Goal: Task Accomplishment & Management: Complete application form

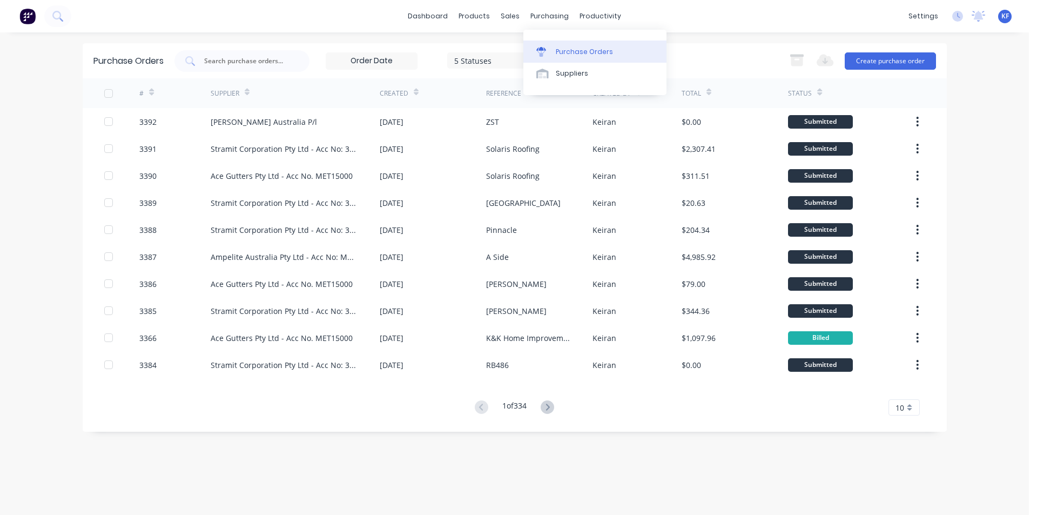
click at [570, 61] on link "Purchase Orders" at bounding box center [594, 52] width 143 height 22
click at [273, 61] on input "text" at bounding box center [248, 61] width 90 height 11
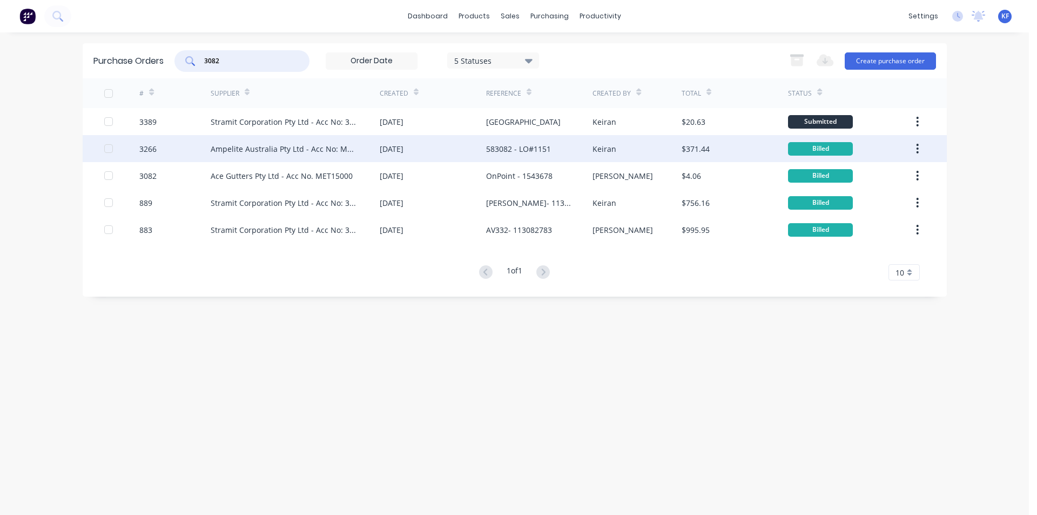
type input "3082"
click at [370, 136] on div "Ampelite Australia Pty Ltd - Acc No: METSUP" at bounding box center [295, 148] width 169 height 27
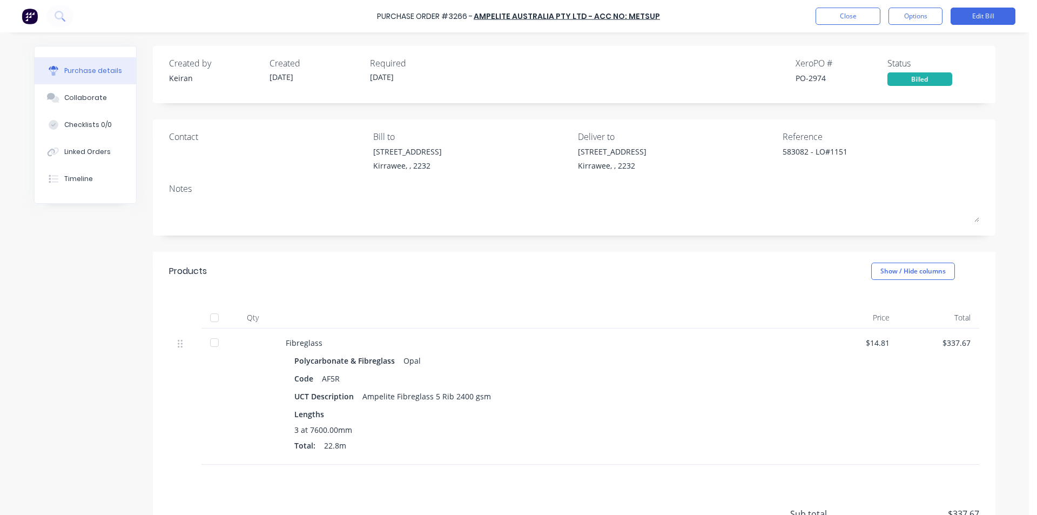
click at [842, 5] on div "Purchase Order #3266 - Ampelite Australia Pty Ltd - Acc No: METSUP Close Option…" at bounding box center [518, 16] width 1037 height 32
click at [837, 15] on button "Close" at bounding box center [848, 16] width 65 height 17
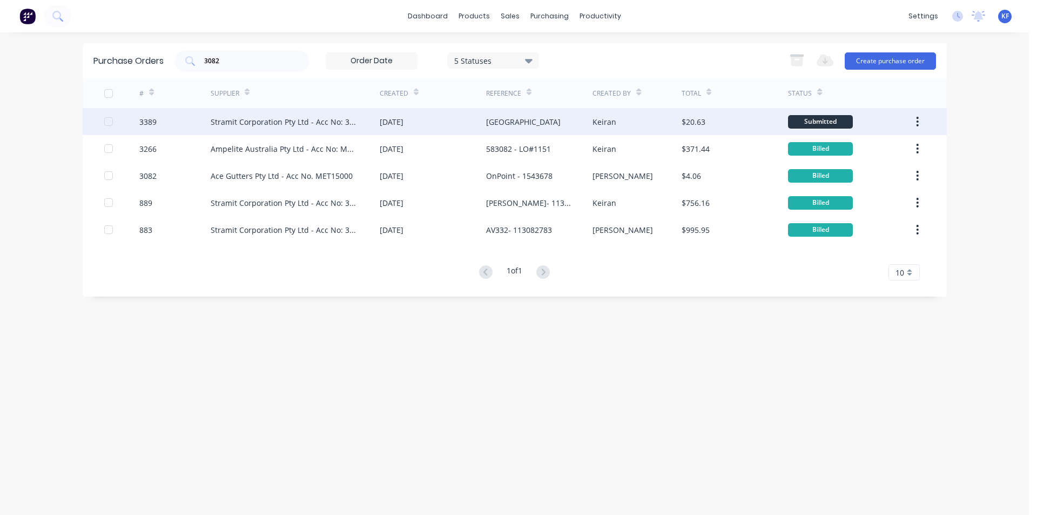
click at [585, 117] on div "[GEOGRAPHIC_DATA]" at bounding box center [539, 121] width 106 height 27
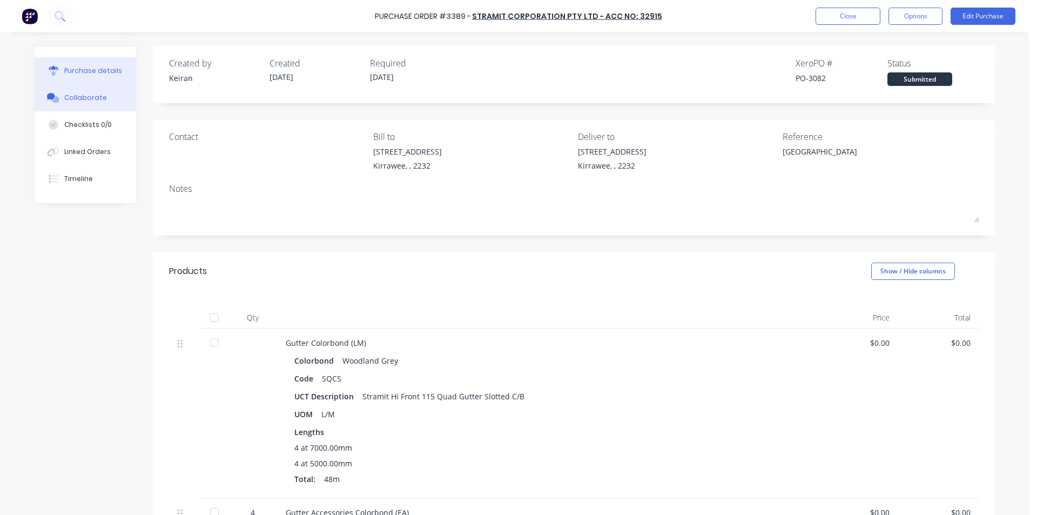
click at [64, 96] on div "Collaborate" at bounding box center [85, 98] width 43 height 10
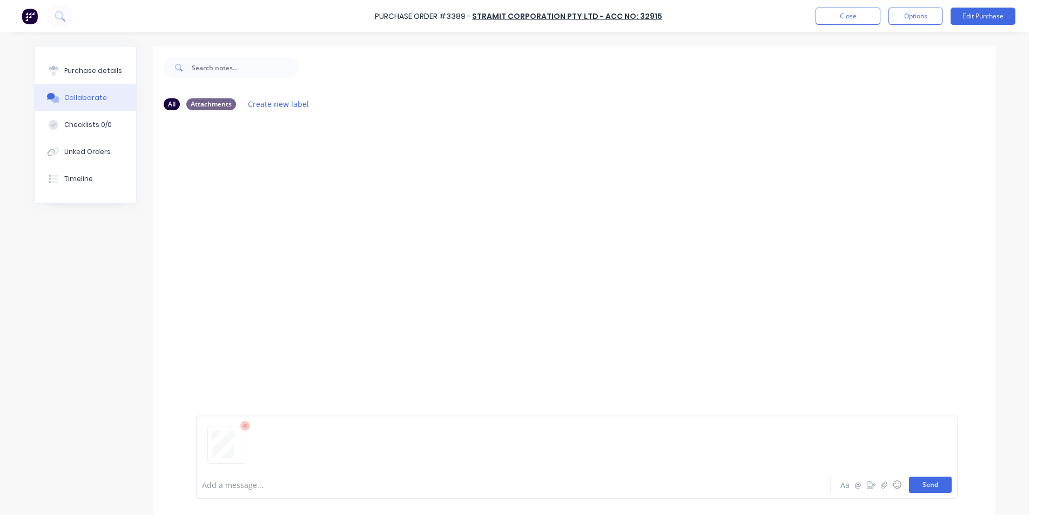
click at [947, 482] on button "Send" at bounding box center [930, 484] width 43 height 16
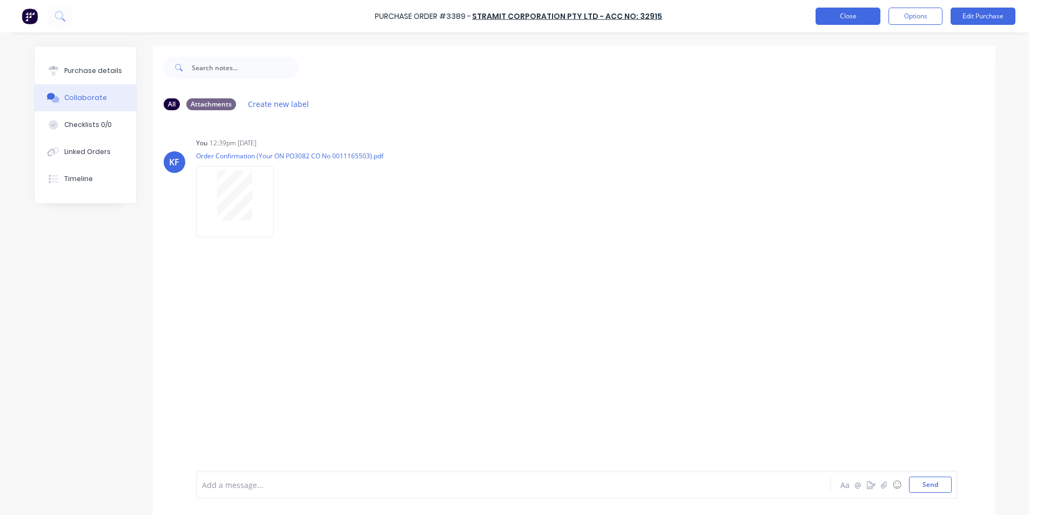
click at [847, 14] on button "Close" at bounding box center [848, 16] width 65 height 17
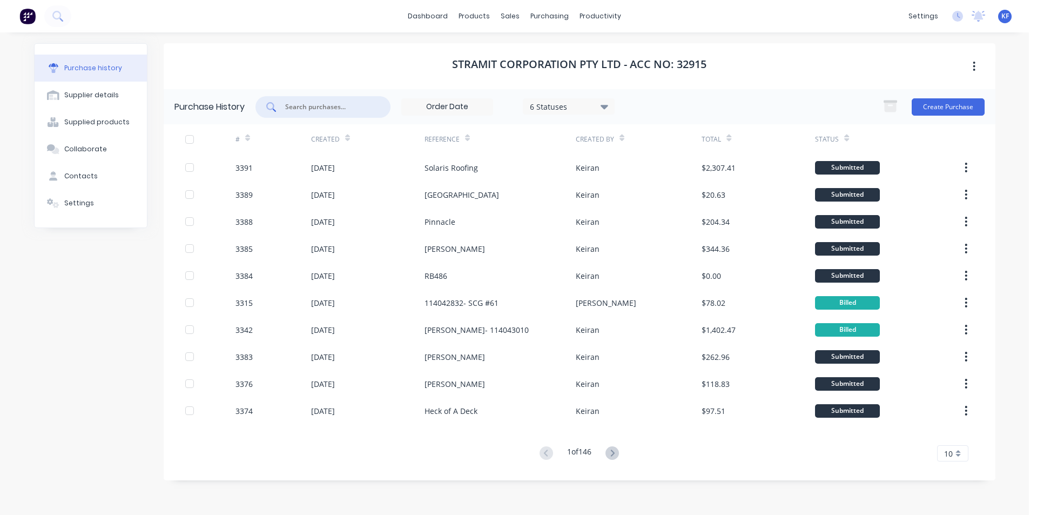
click at [296, 103] on input "text" at bounding box center [329, 107] width 90 height 11
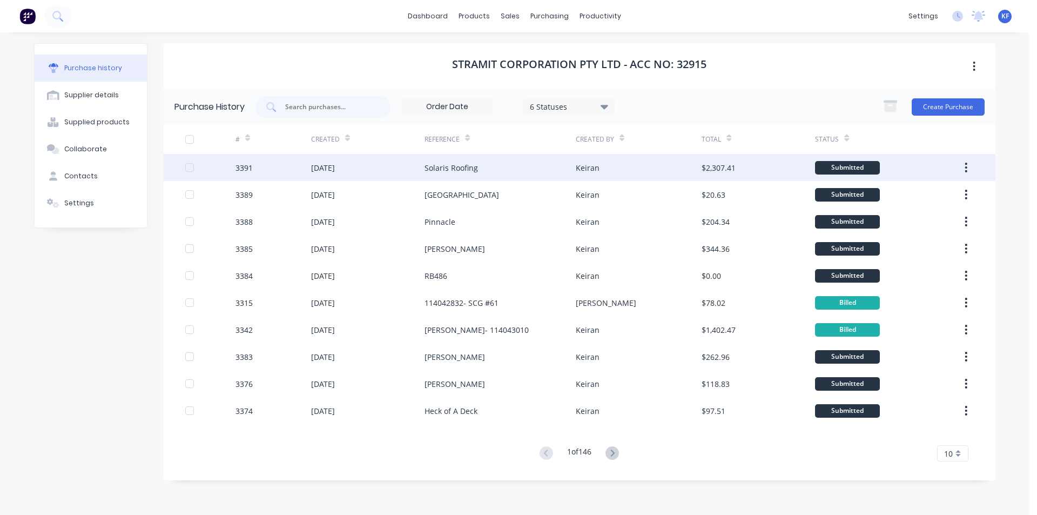
click at [335, 163] on div "[DATE]" at bounding box center [323, 167] width 24 height 11
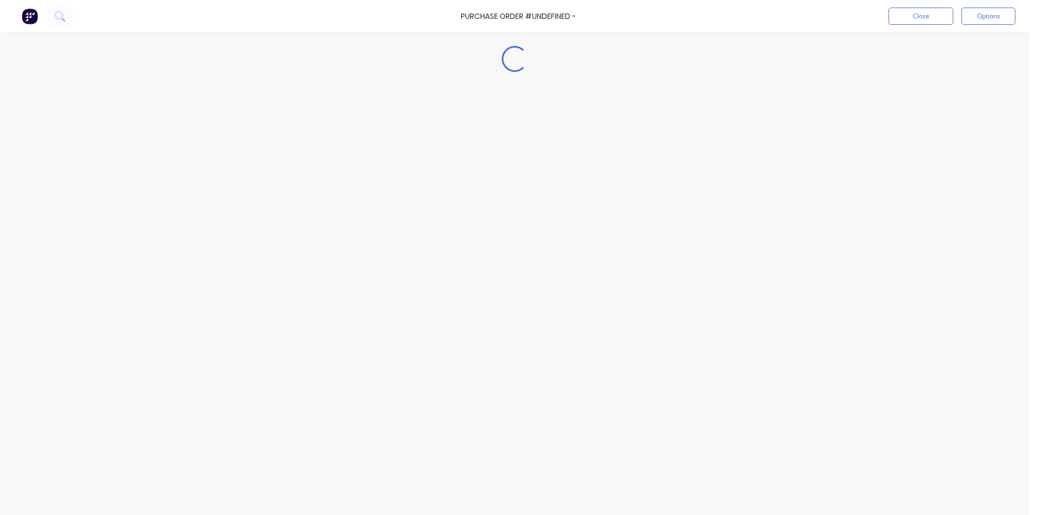
type textarea "x"
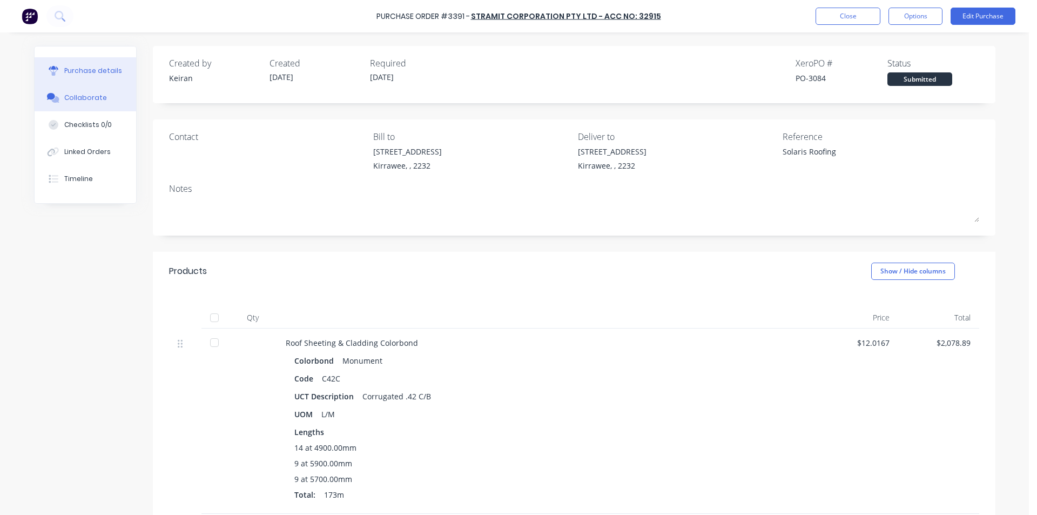
click at [95, 97] on div "Collaborate" at bounding box center [85, 98] width 43 height 10
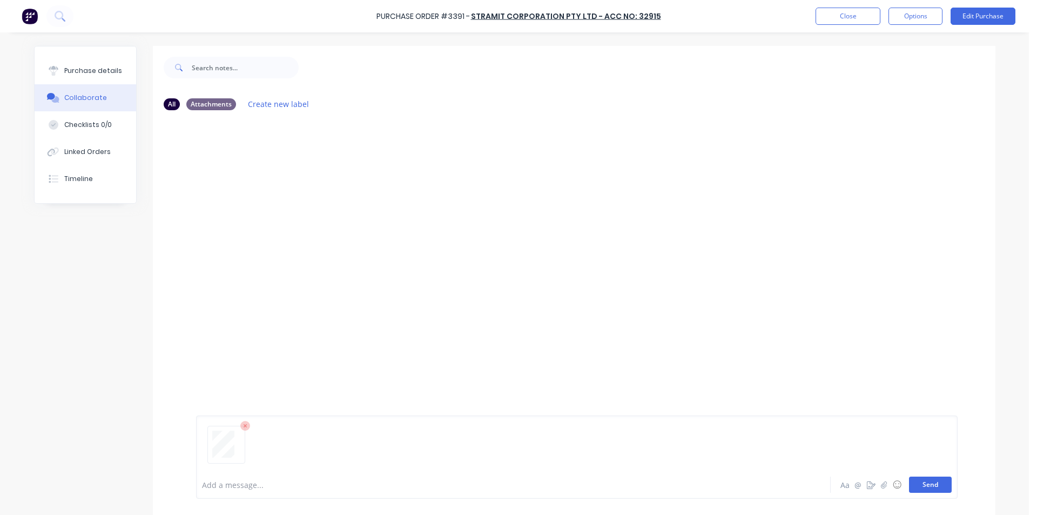
click at [938, 484] on button "Send" at bounding box center [930, 484] width 43 height 16
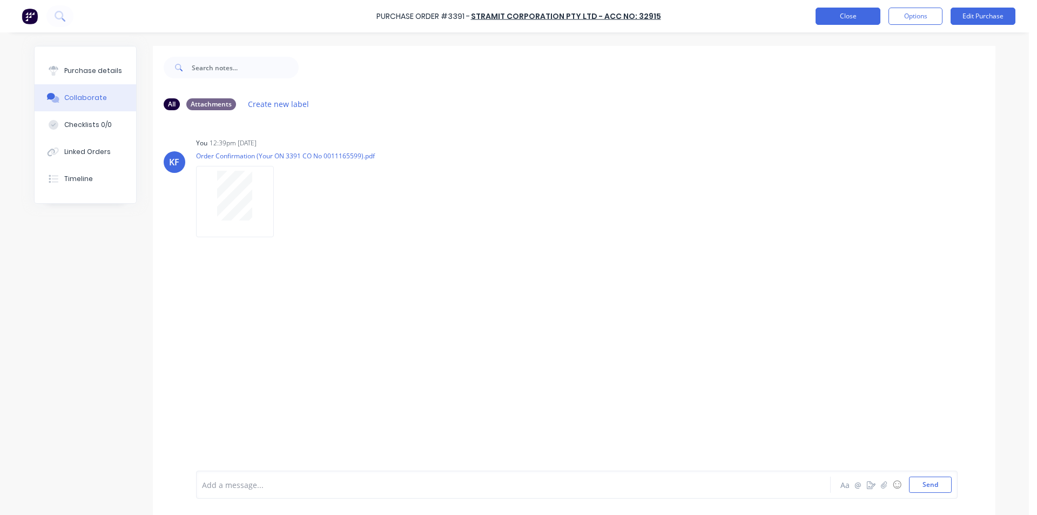
click at [838, 13] on button "Close" at bounding box center [848, 16] width 65 height 17
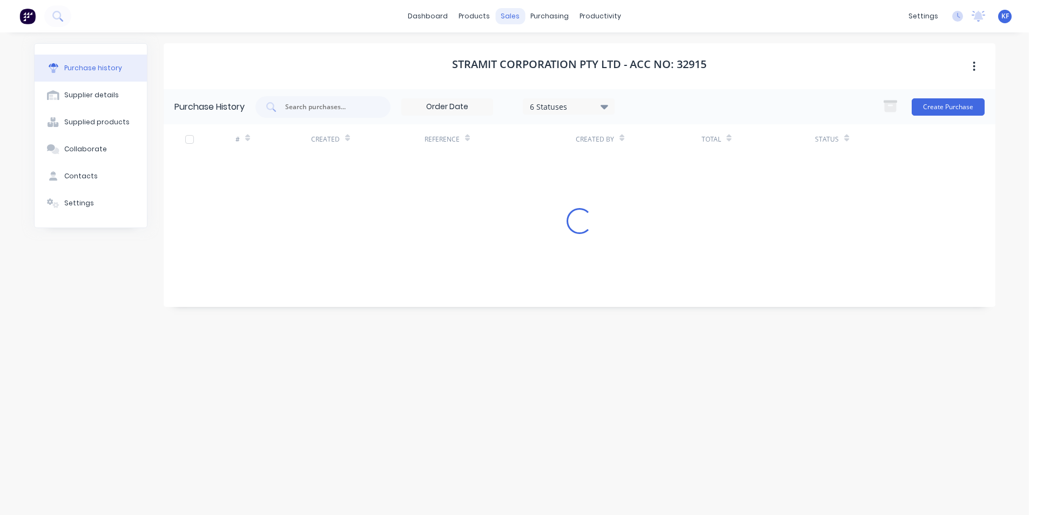
click at [513, 16] on div "sales" at bounding box center [510, 16] width 30 height 16
drag, startPoint x: 513, startPoint y: 16, endPoint x: 536, endPoint y: 50, distance: 41.3
click at [536, 50] on div "Sales Orders" at bounding box center [550, 52] width 44 height 10
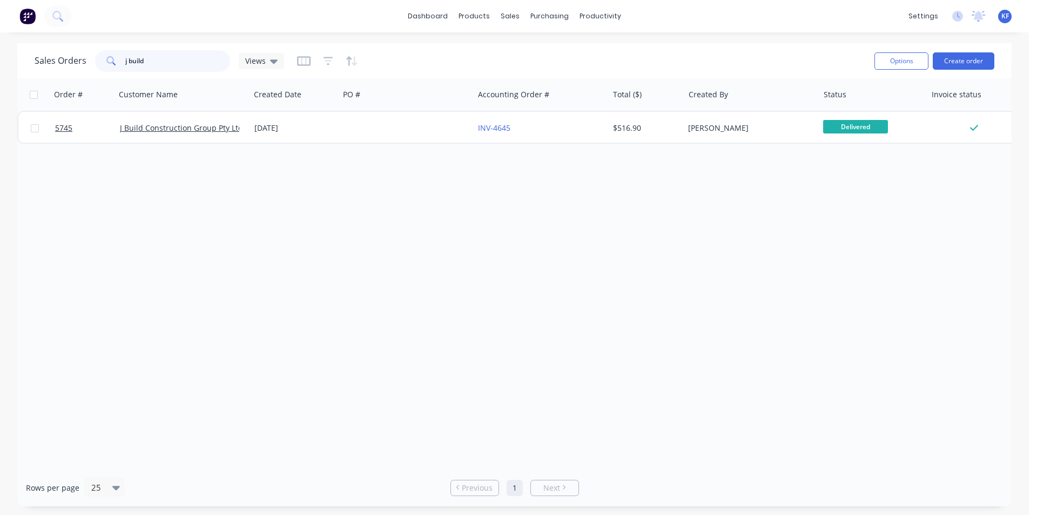
drag, startPoint x: 76, startPoint y: 33, endPoint x: 34, endPoint y: 11, distance: 47.1
click at [34, 11] on div "dashboard products sales purchasing productivity dashboard products Product Cat…" at bounding box center [514, 257] width 1029 height 515
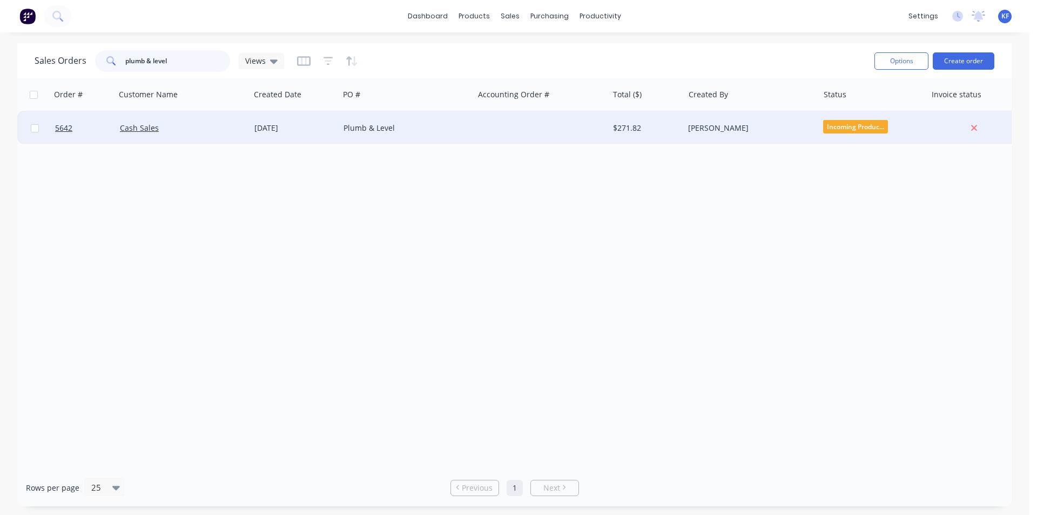
type input "plumb & level"
click at [455, 125] on div "Plumb & Level" at bounding box center [404, 128] width 120 height 11
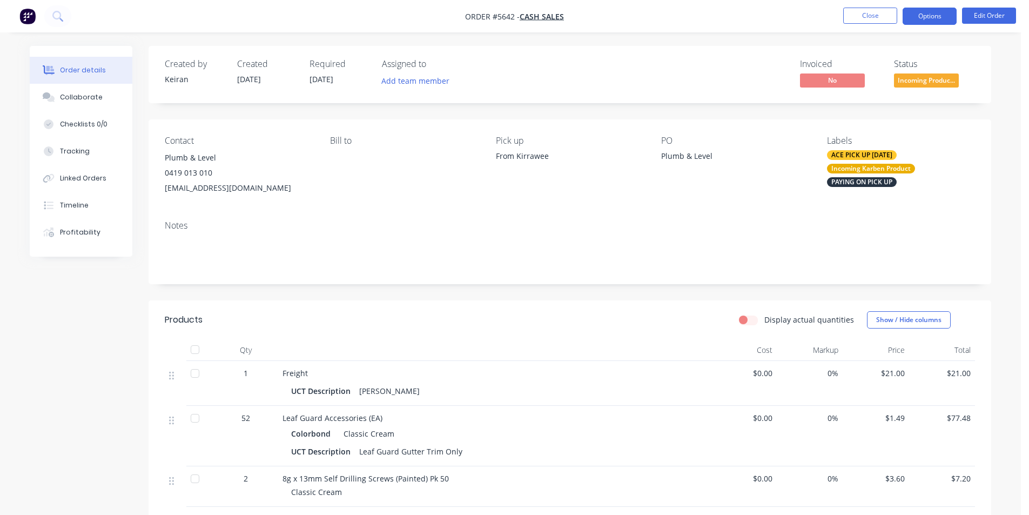
click at [940, 18] on button "Options" at bounding box center [930, 16] width 54 height 17
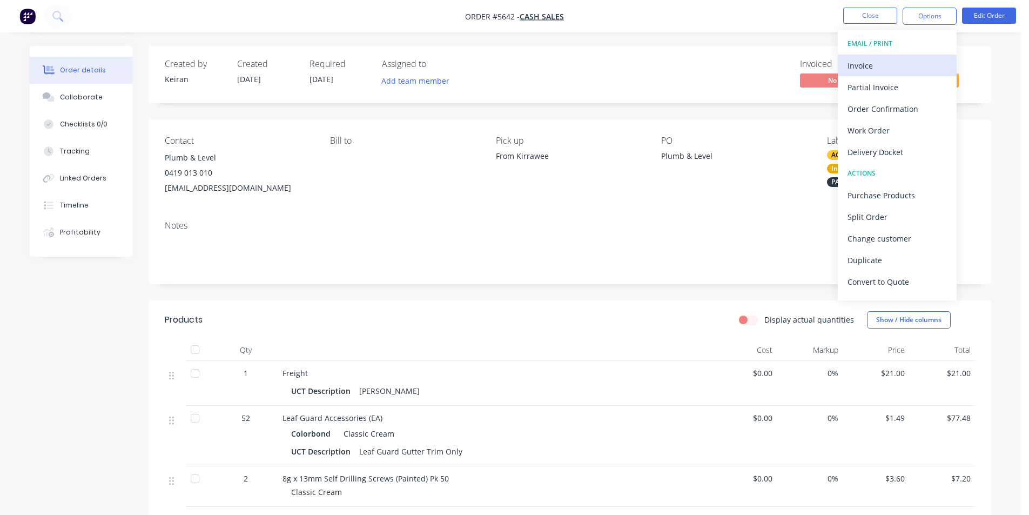
click at [914, 63] on div "Invoice" at bounding box center [896, 66] width 99 height 16
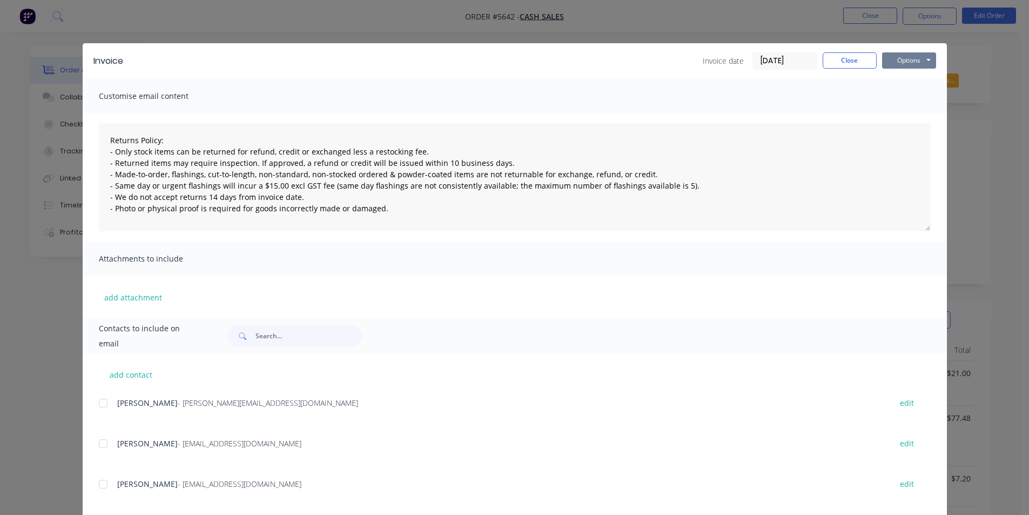
click at [915, 60] on button "Options" at bounding box center [909, 60] width 54 height 16
click at [912, 93] on button "Print" at bounding box center [916, 98] width 69 height 18
type textarea "Returns Policy: - Only stock items can be returned for refund, credit or exchan…"
click at [830, 64] on button "Close" at bounding box center [850, 60] width 54 height 16
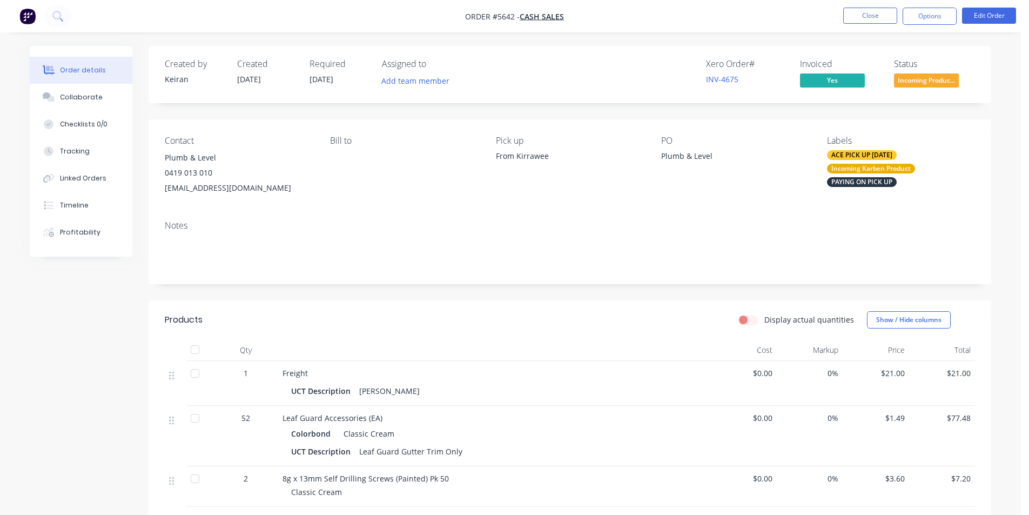
click at [952, 91] on div "Created by [PERSON_NAME] Created [DATE] Required [DATE] Assigned to Add team me…" at bounding box center [570, 74] width 843 height 57
click at [950, 85] on span "Incoming Produc..." at bounding box center [926, 80] width 65 height 14
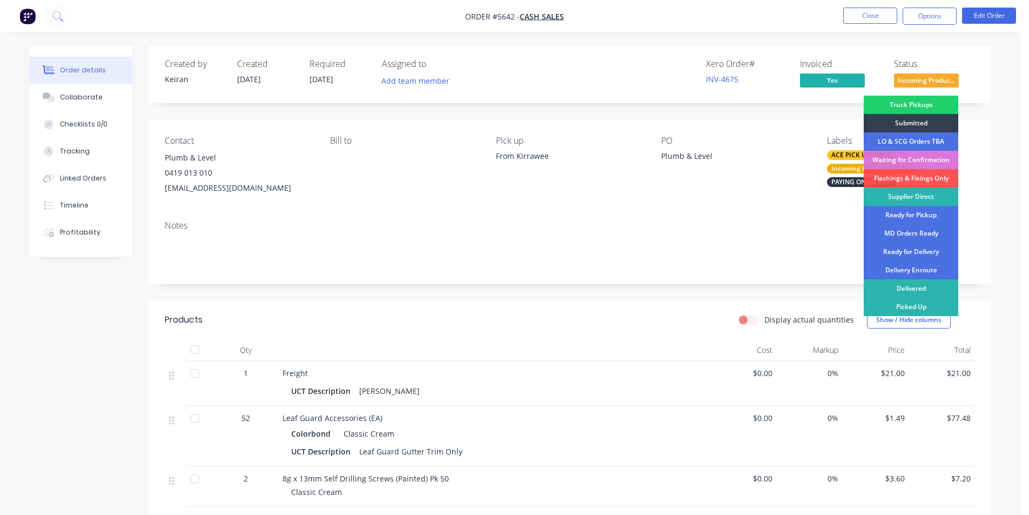
click at [762, 187] on div "PO Plumb & Level" at bounding box center [735, 166] width 148 height 60
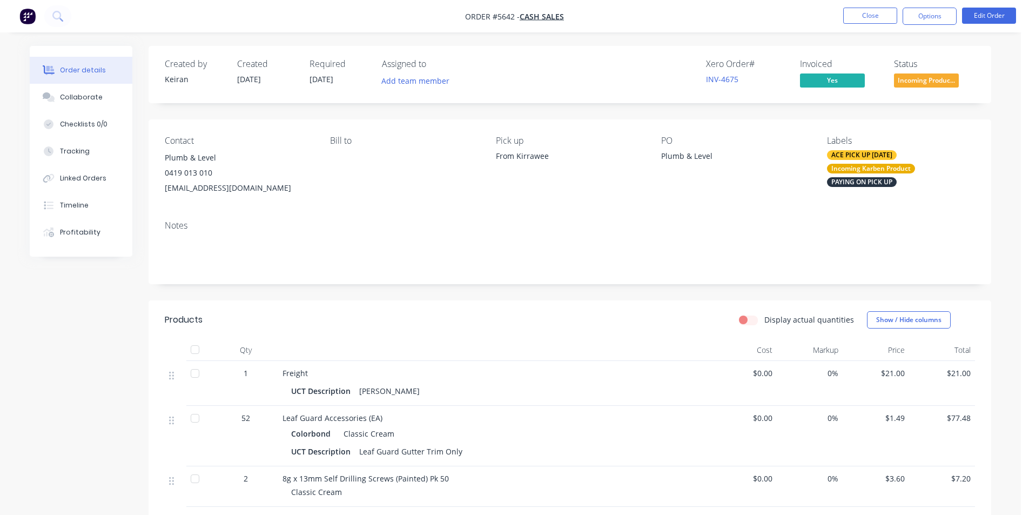
click at [850, 190] on div "Labels ACE PICK UP [DATE] Incoming Karben Product PAYING ON PICK UP" at bounding box center [901, 166] width 148 height 60
click at [858, 18] on button "Close" at bounding box center [870, 16] width 54 height 16
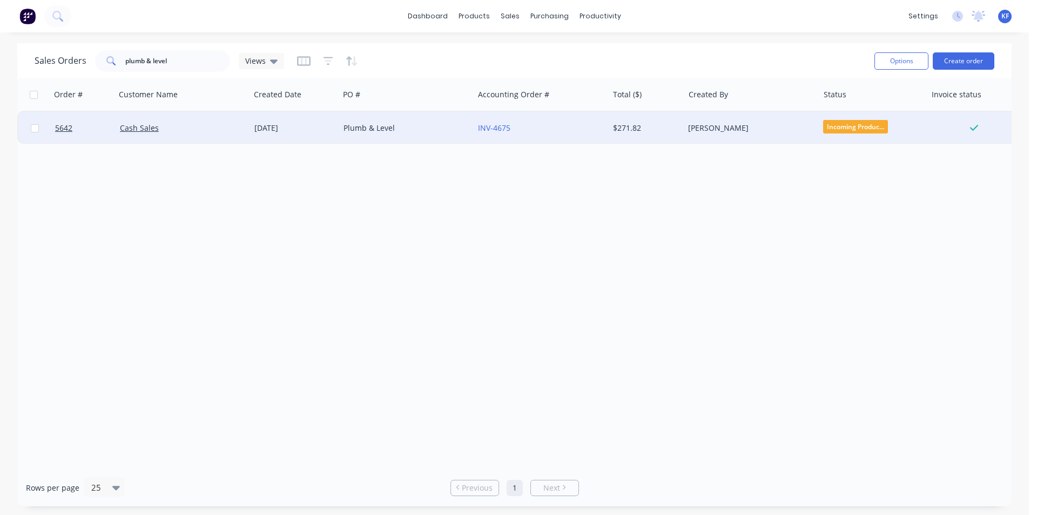
click at [608, 136] on div "INV-4675" at bounding box center [541, 128] width 134 height 32
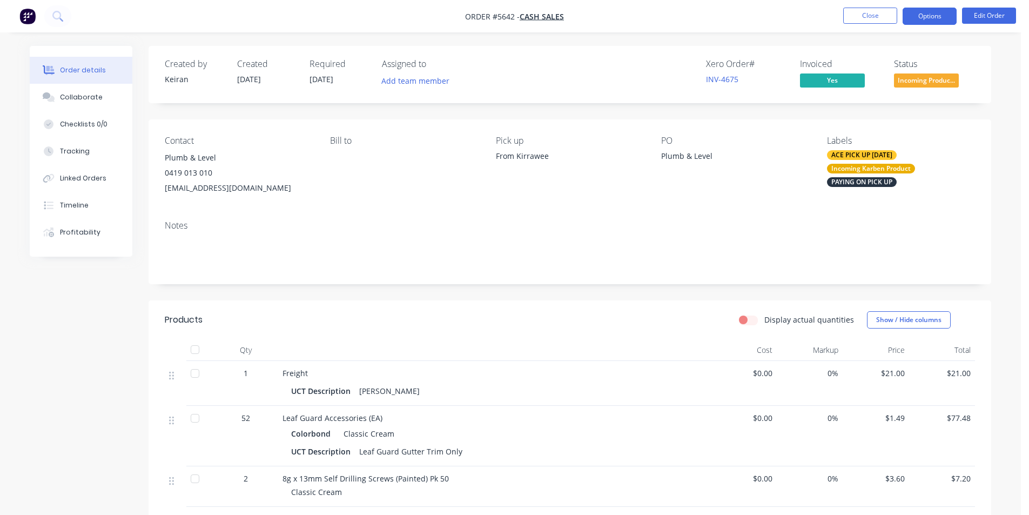
click at [932, 21] on button "Options" at bounding box center [930, 16] width 54 height 17
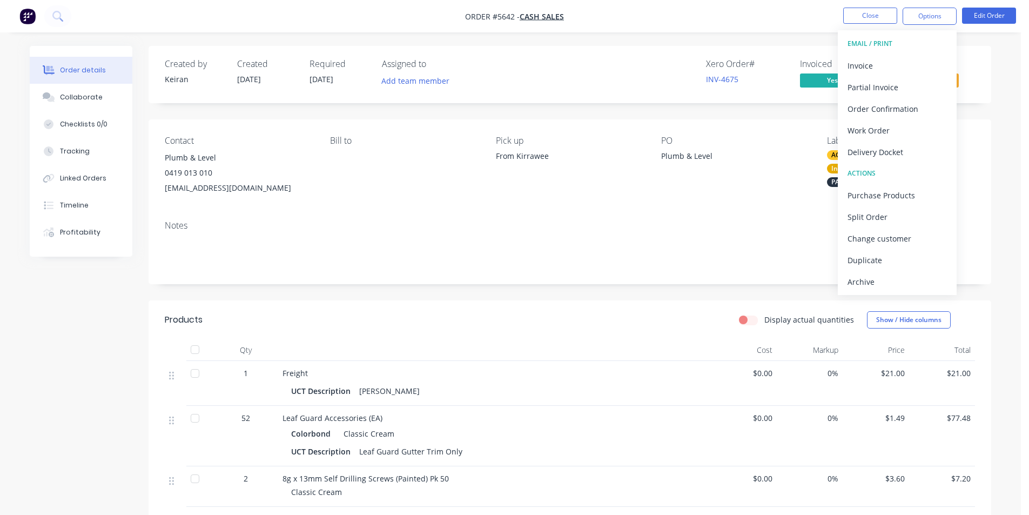
click at [894, 153] on div "Delivery Docket" at bounding box center [896, 152] width 99 height 16
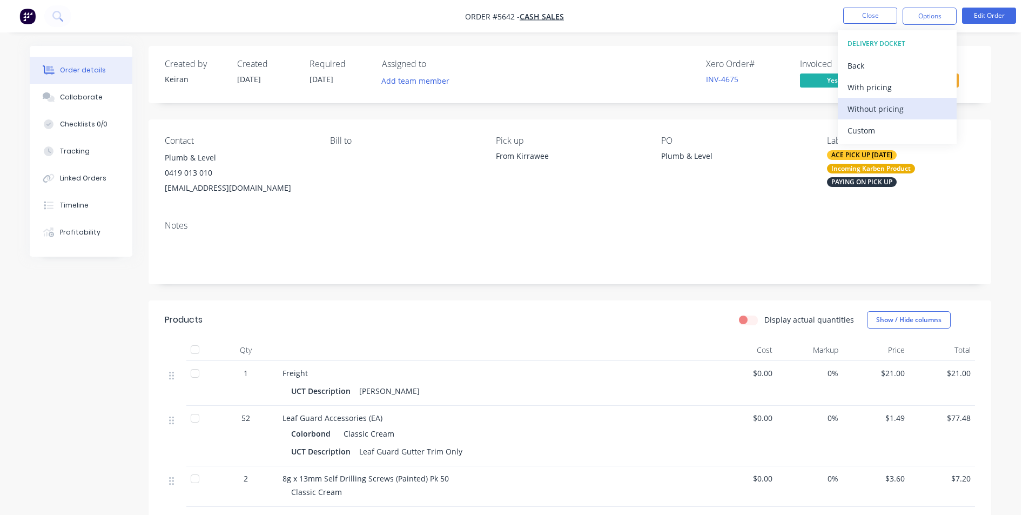
click at [880, 112] on div "Without pricing" at bounding box center [896, 109] width 99 height 16
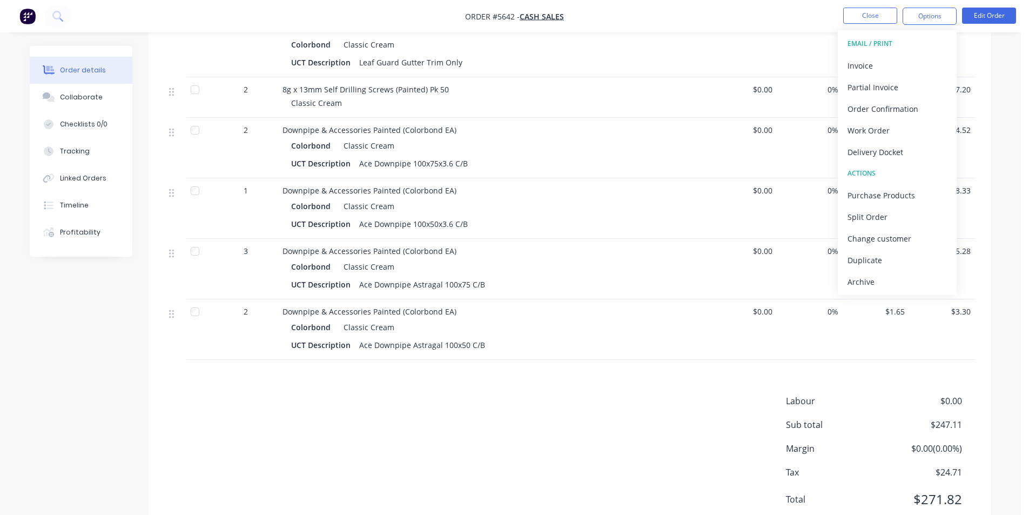
scroll to position [156, 0]
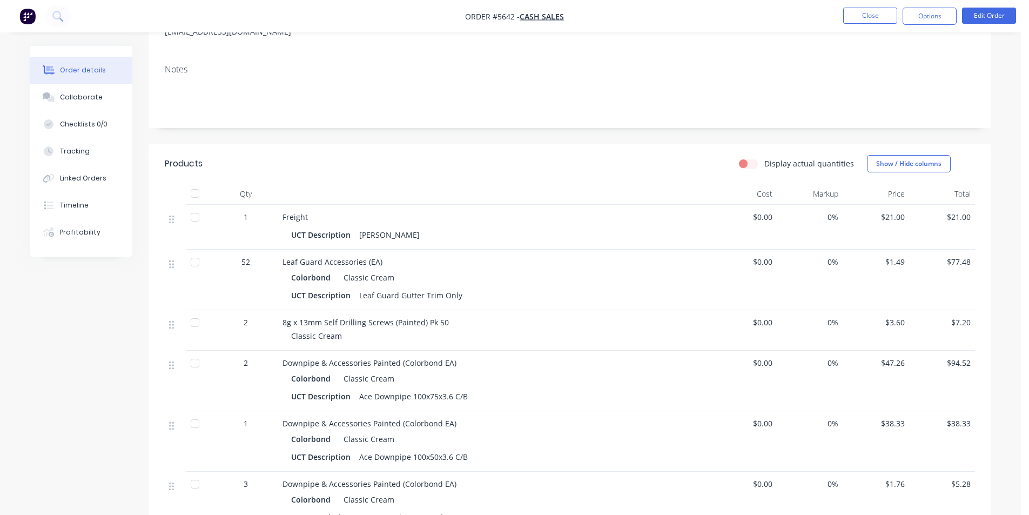
click at [713, 58] on div "Notes" at bounding box center [570, 92] width 843 height 72
drag, startPoint x: 869, startPoint y: 32, endPoint x: 867, endPoint y: 22, distance: 10.3
click at [868, 29] on div "Order #5642 - Cash Sales Close Options Edit Order Order details Collaborate Che…" at bounding box center [510, 314] width 1021 height 941
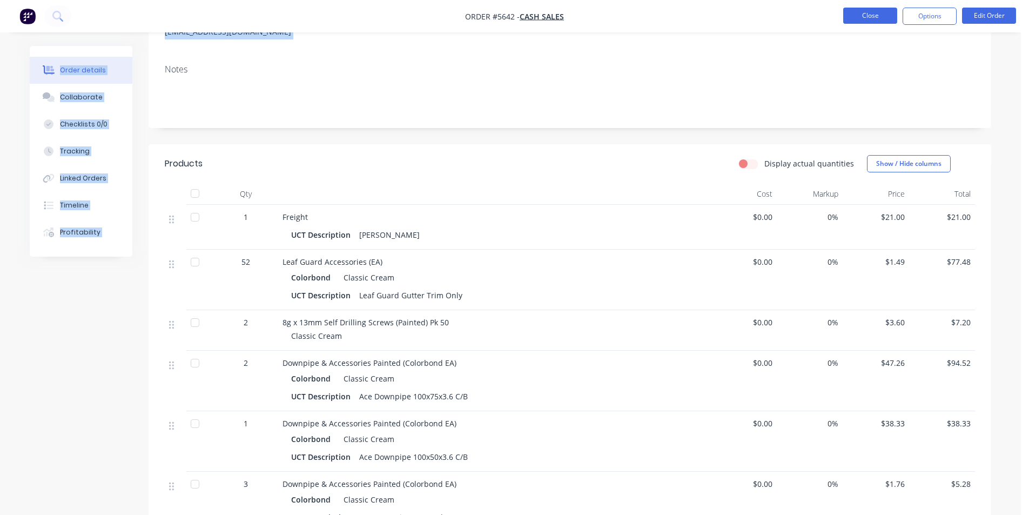
click at [867, 22] on button "Close" at bounding box center [870, 16] width 54 height 16
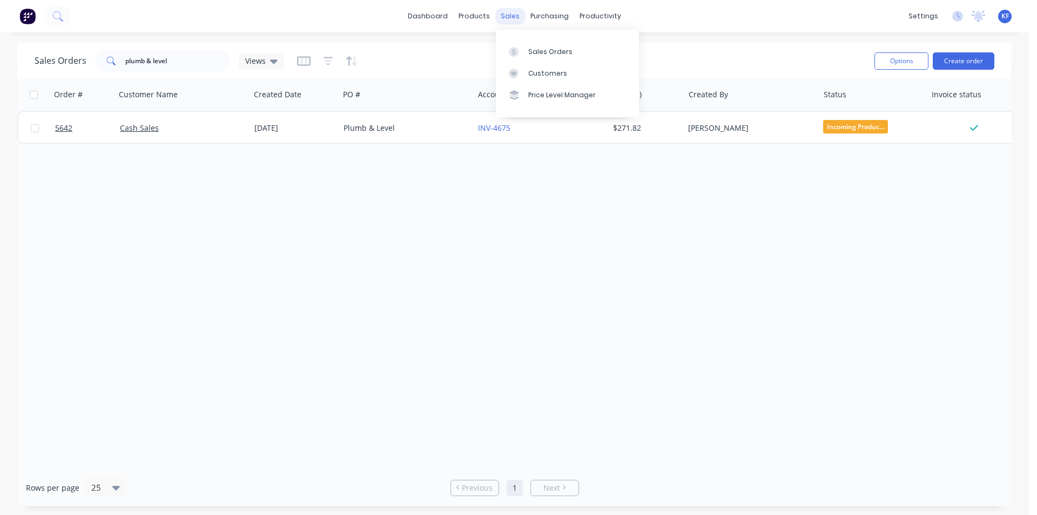
click at [503, 18] on div "sales" at bounding box center [510, 16] width 30 height 16
click at [535, 52] on div "Sales Orders" at bounding box center [550, 52] width 44 height 10
drag, startPoint x: 200, startPoint y: 56, endPoint x: 0, endPoint y: 62, distance: 199.9
click at [143, 60] on input "plumb & level" at bounding box center [177, 61] width 105 height 22
click at [967, 58] on button "Create order" at bounding box center [964, 60] width 62 height 17
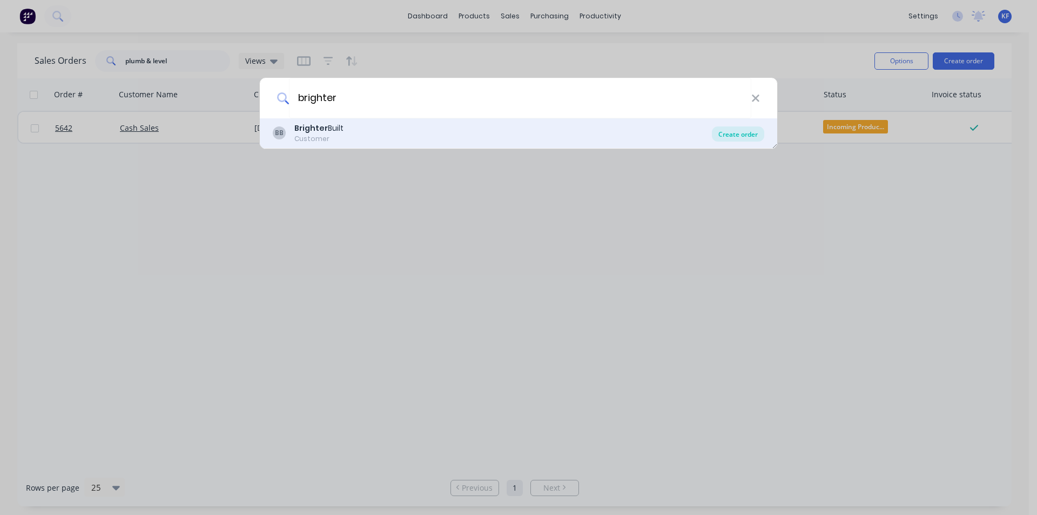
type input "brighter"
click at [744, 137] on div "Create order" at bounding box center [738, 133] width 52 height 15
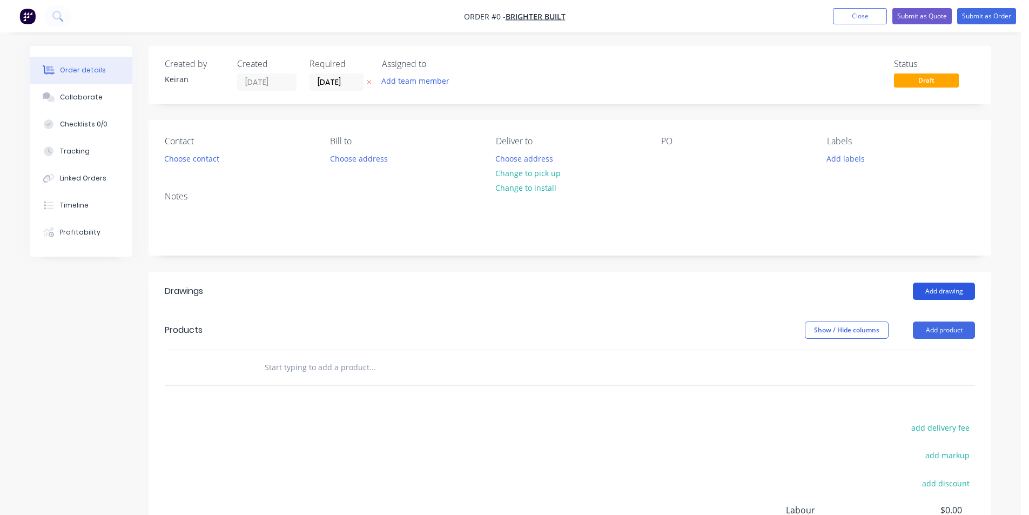
click at [937, 285] on button "Add drawing" at bounding box center [944, 290] width 62 height 17
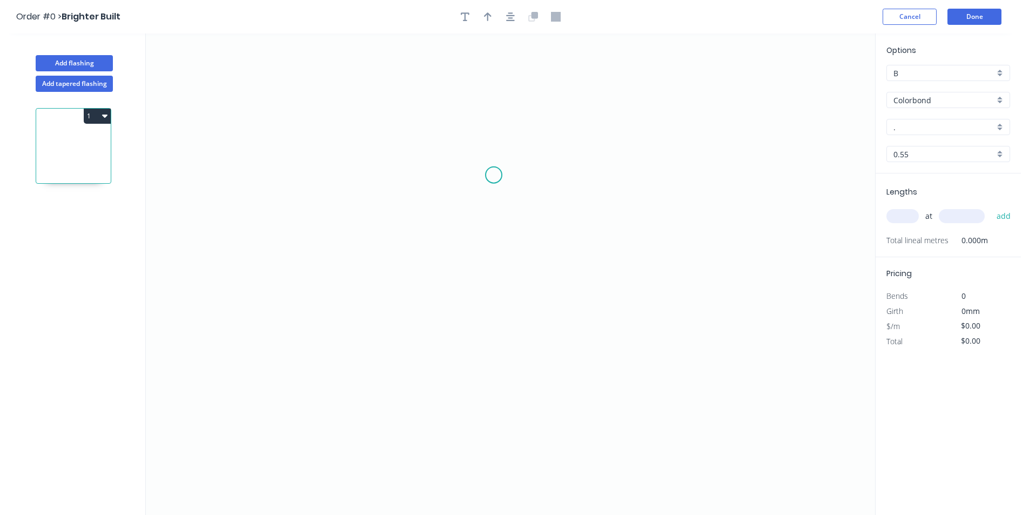
click at [381, 121] on icon "0" at bounding box center [510, 273] width 729 height 481
click at [393, 150] on div "Delete point" at bounding box center [434, 143] width 109 height 22
click at [379, 122] on icon "0" at bounding box center [510, 273] width 729 height 481
click at [380, 330] on icon "0" at bounding box center [510, 273] width 729 height 481
click at [504, 347] on icon "0 ?" at bounding box center [510, 273] width 729 height 481
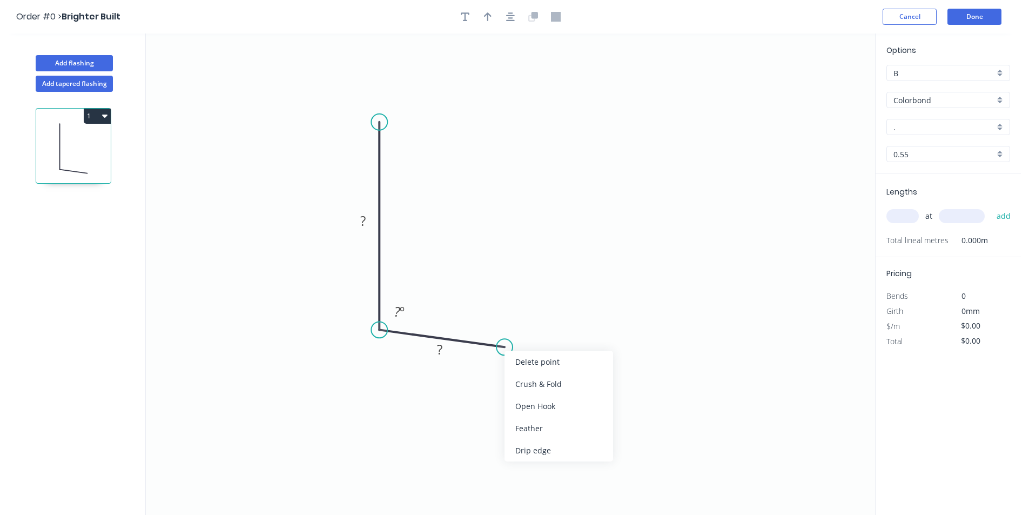
click at [510, 373] on div "Crush & Fold" at bounding box center [558, 384] width 109 height 22
click at [520, 371] on div "Flip bend" at bounding box center [557, 378] width 109 height 22
click at [367, 225] on rect at bounding box center [363, 221] width 22 height 15
click at [515, 16] on button "button" at bounding box center [510, 17] width 16 height 16
type input "$9.84"
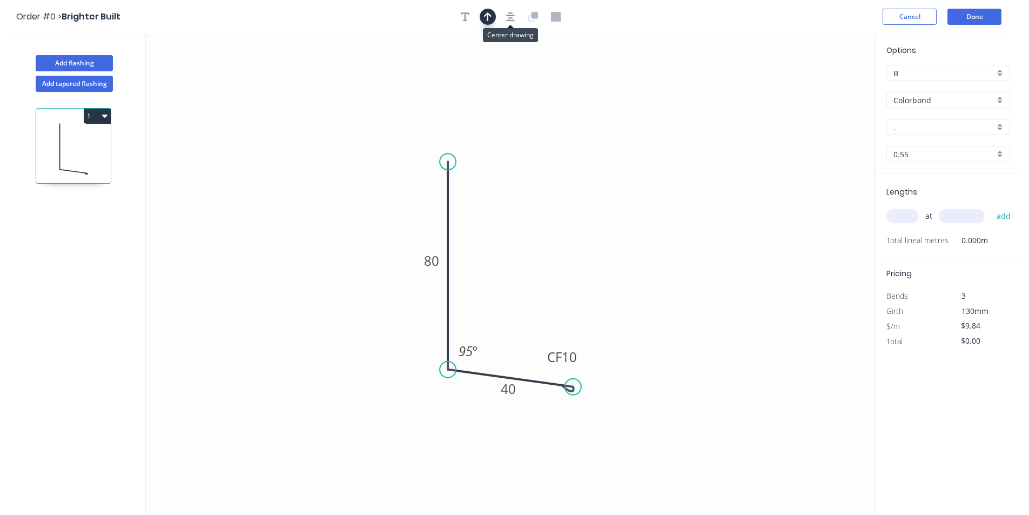
click at [491, 15] on button "button" at bounding box center [488, 17] width 16 height 16
click at [818, 86] on icon at bounding box center [821, 75] width 10 height 35
drag, startPoint x: 820, startPoint y: 86, endPoint x: 575, endPoint y: 293, distance: 320.8
click at [532, 313] on icon at bounding box center [547, 297] width 31 height 31
click at [890, 131] on div "." at bounding box center [948, 127] width 124 height 16
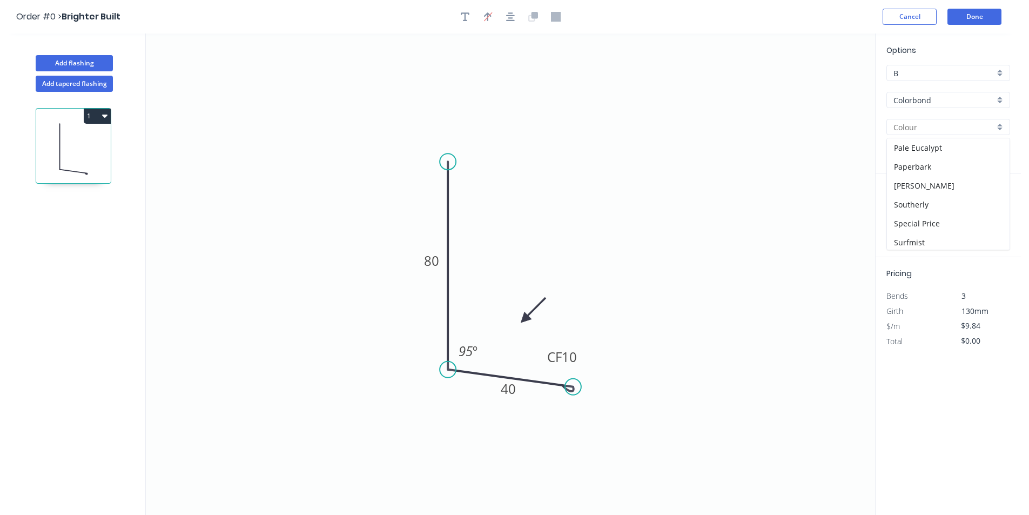
scroll to position [268, 0]
click at [954, 204] on div "Paperbark" at bounding box center [948, 201] width 123 height 19
type input "Paperbark"
click at [915, 212] on input "text" at bounding box center [902, 216] width 32 height 14
type input "1"
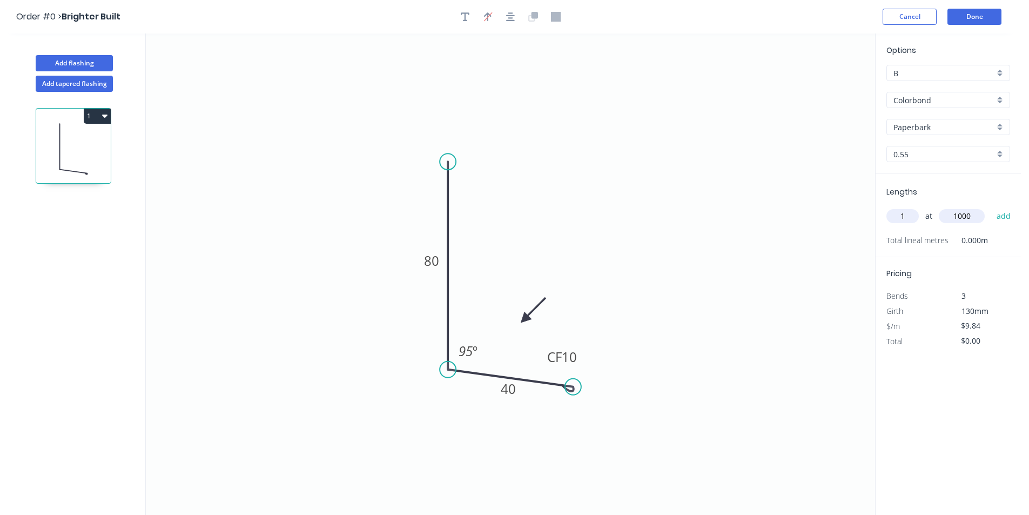
type input "1000"
click at [991, 207] on button "add" at bounding box center [1003, 216] width 25 height 18
click at [90, 117] on button "1" at bounding box center [97, 116] width 27 height 15
click at [88, 134] on button "Duplicate" at bounding box center [59, 143] width 103 height 22
type input "$0.00"
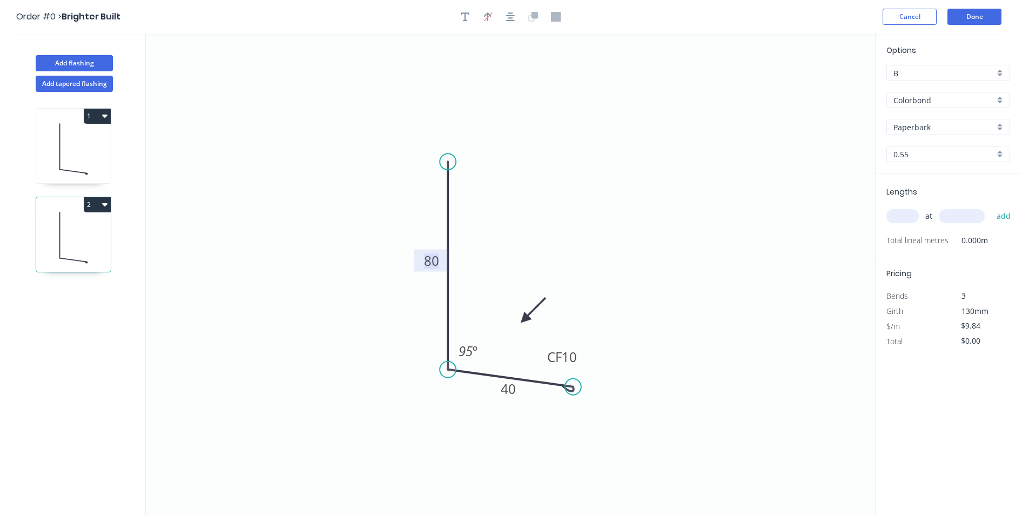
click at [440, 259] on rect at bounding box center [432, 261] width 22 height 15
type input "$8.33"
click at [962, 119] on div "Paperbark" at bounding box center [948, 127] width 124 height 16
click at [928, 206] on div "Classic Cream" at bounding box center [948, 204] width 123 height 19
type input "Classic Cream"
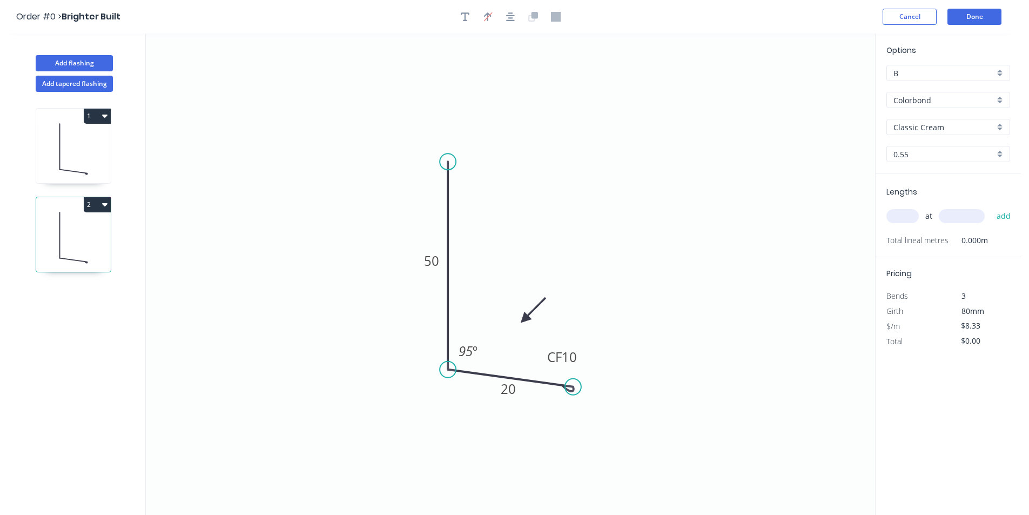
click at [900, 207] on div "at add" at bounding box center [949, 216] width 126 height 18
click at [903, 212] on input "text" at bounding box center [902, 216] width 32 height 14
type input "1"
type input "1000"
click at [991, 207] on button "add" at bounding box center [1003, 216] width 25 height 18
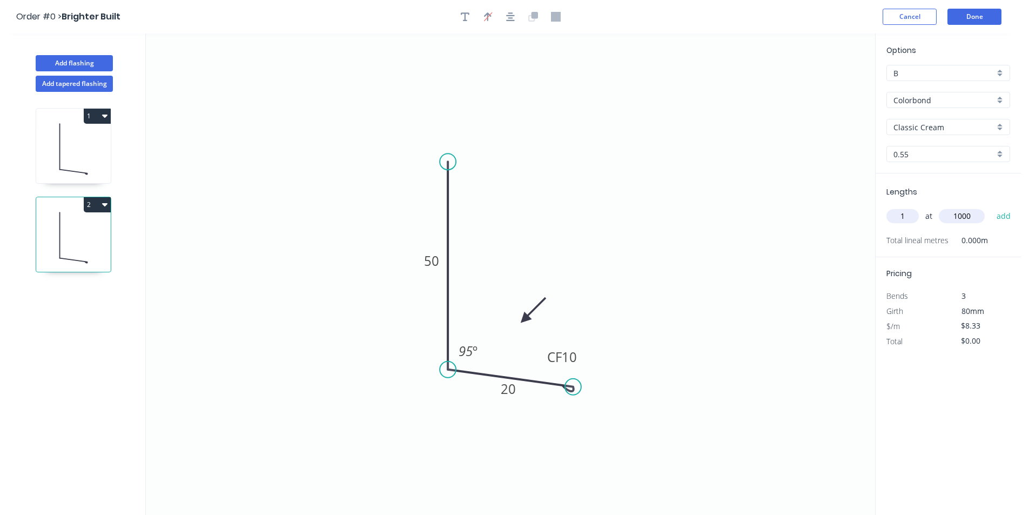
type input "$8.33"
drag, startPoint x: 105, startPoint y: 58, endPoint x: 133, endPoint y: 63, distance: 28.5
click at [106, 58] on button "Add flashing" at bounding box center [74, 63] width 77 height 16
type input "$0.00"
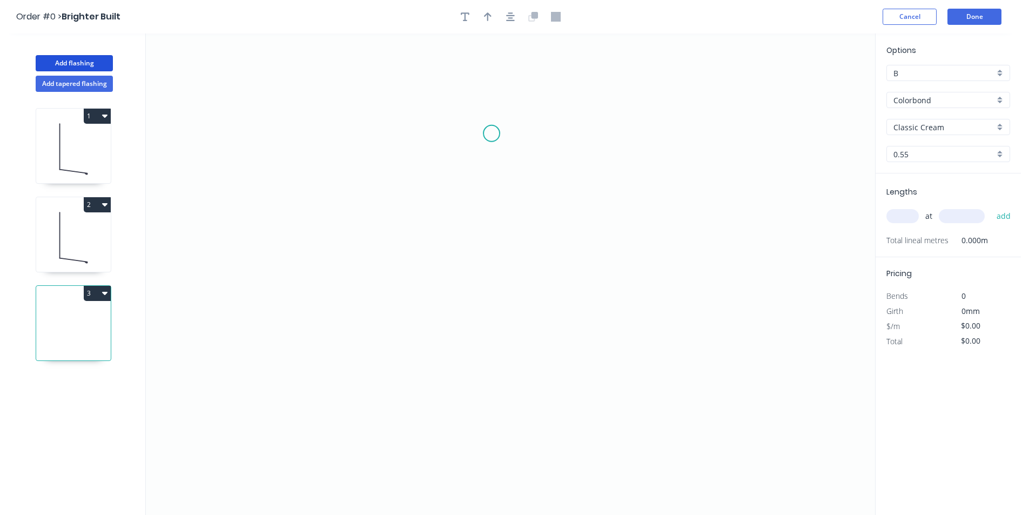
click at [492, 133] on icon "0" at bounding box center [510, 273] width 729 height 481
click at [420, 136] on icon "0" at bounding box center [510, 273] width 729 height 481
click at [430, 376] on icon "0 ?" at bounding box center [510, 273] width 729 height 481
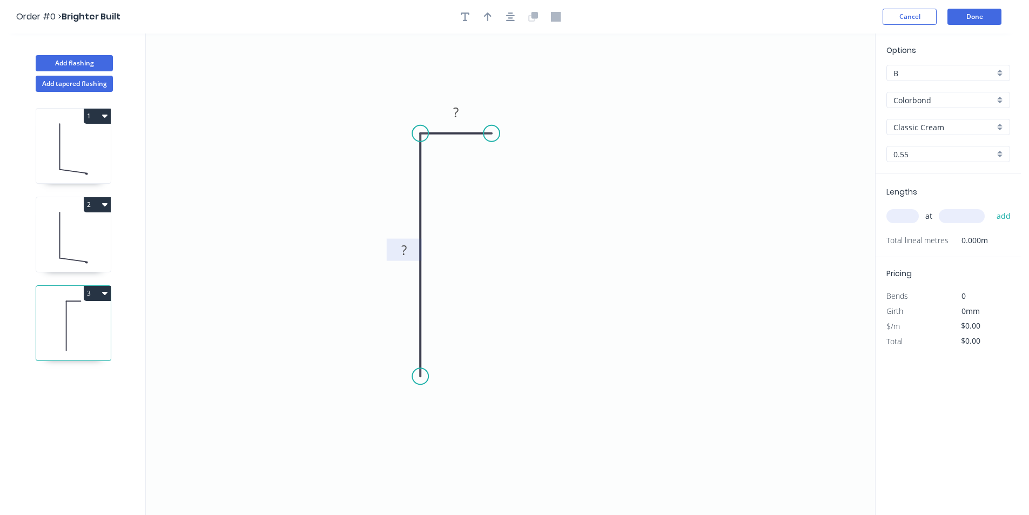
click at [403, 250] on tspan "?" at bounding box center [403, 250] width 5 height 18
click at [509, 15] on icon "button" at bounding box center [510, 16] width 9 height 9
type input "$6.93"
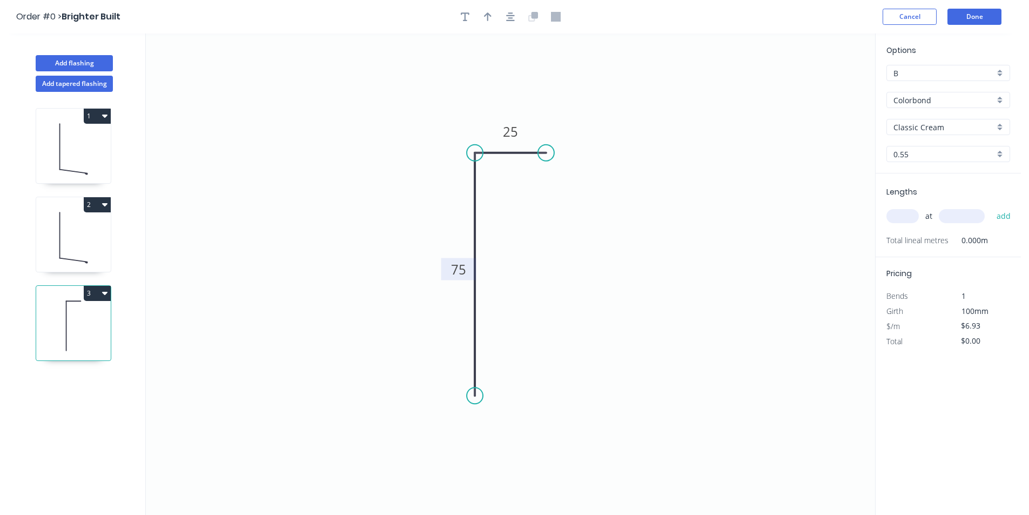
drag, startPoint x: 488, startPoint y: 14, endPoint x: 667, endPoint y: 60, distance: 184.3
click at [488, 14] on icon "button" at bounding box center [488, 16] width 8 height 9
click at [423, 132] on icon at bounding box center [428, 114] width 10 height 35
click at [909, 217] on input "text" at bounding box center [902, 216] width 32 height 14
type input "3"
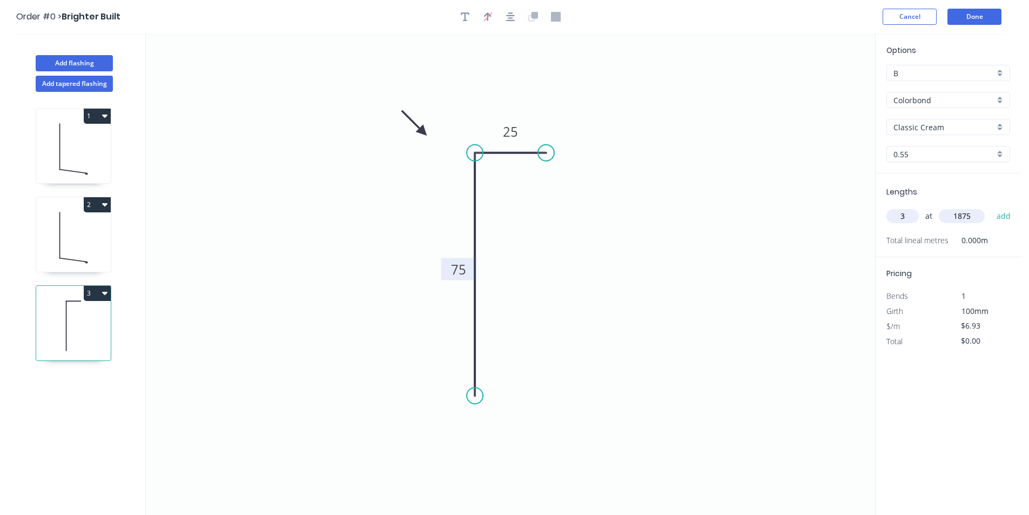
type input "1875"
click at [991, 207] on button "add" at bounding box center [1003, 216] width 25 height 18
type input "$38.98"
type input "1"
type input "965"
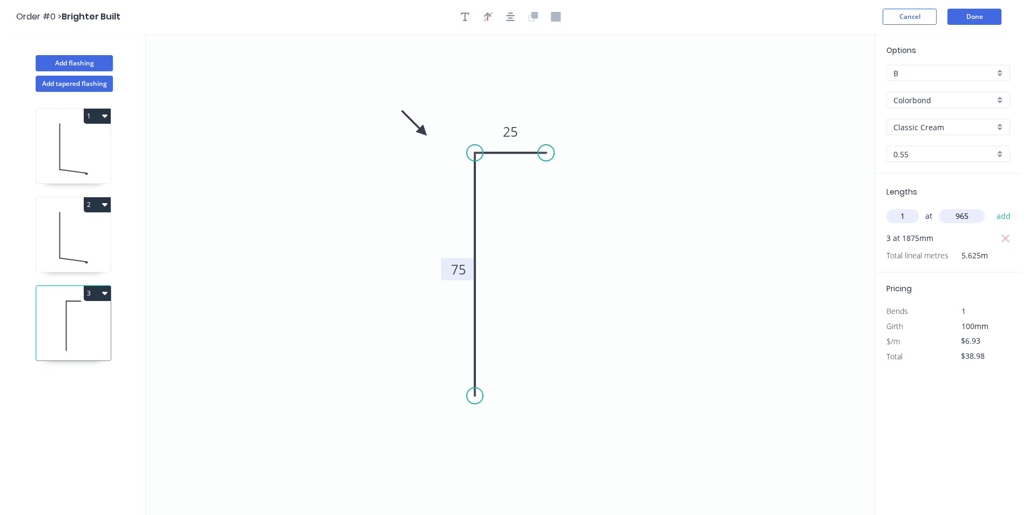
click at [991, 207] on button "add" at bounding box center [1003, 216] width 25 height 18
click at [95, 292] on button "3" at bounding box center [97, 293] width 27 height 15
click at [83, 324] on div "Duplicate" at bounding box center [59, 320] width 83 height 16
type input "$0.00"
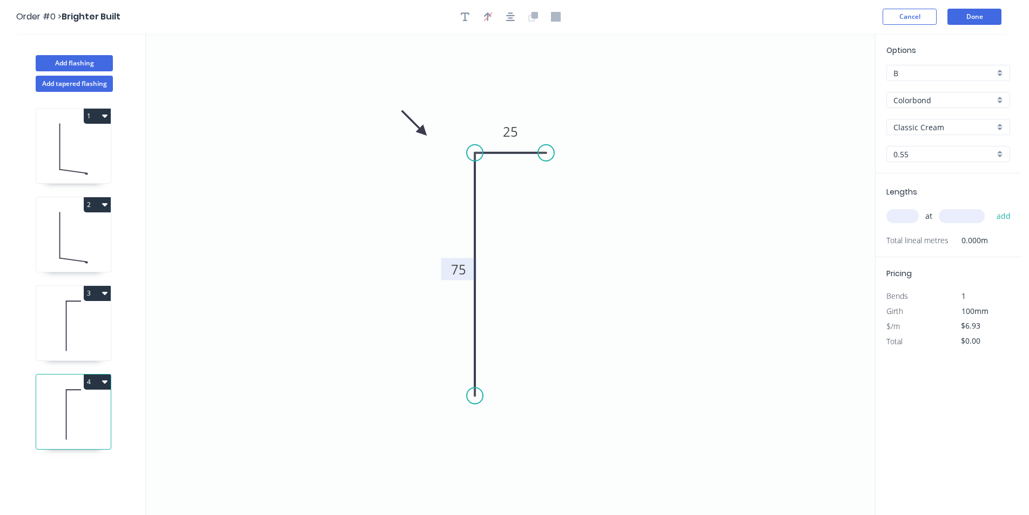
click at [467, 272] on rect at bounding box center [459, 269] width 22 height 15
drag, startPoint x: 914, startPoint y: 205, endPoint x: 910, endPoint y: 213, distance: 9.7
click at [914, 207] on div "at add" at bounding box center [949, 215] width 126 height 29
click at [910, 214] on input "text" at bounding box center [902, 216] width 32 height 14
type input "1"
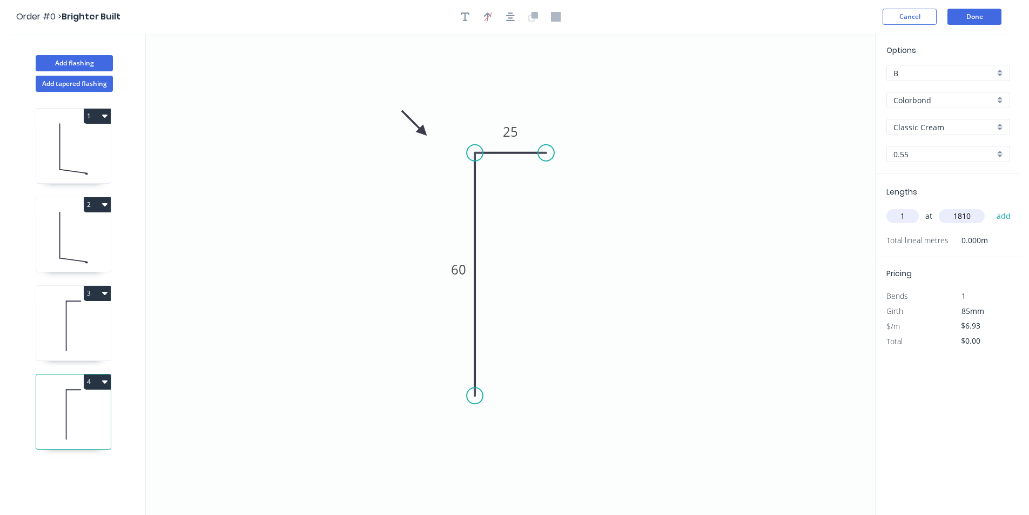
type input "1810"
click at [991, 207] on button "add" at bounding box center [1003, 216] width 25 height 18
type input "$12.54"
click at [90, 70] on button "Add flashing" at bounding box center [74, 63] width 77 height 16
type input "$0.00"
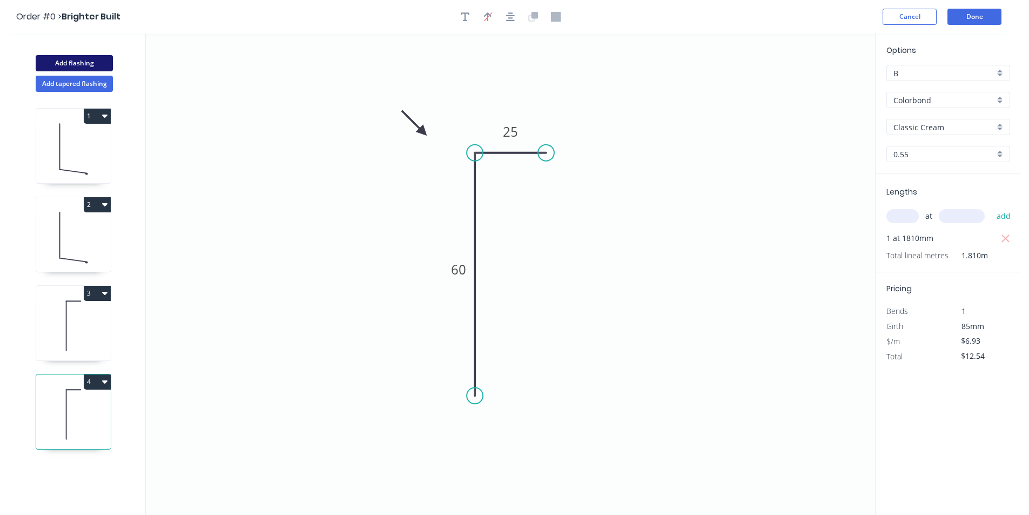
type input "$0.00"
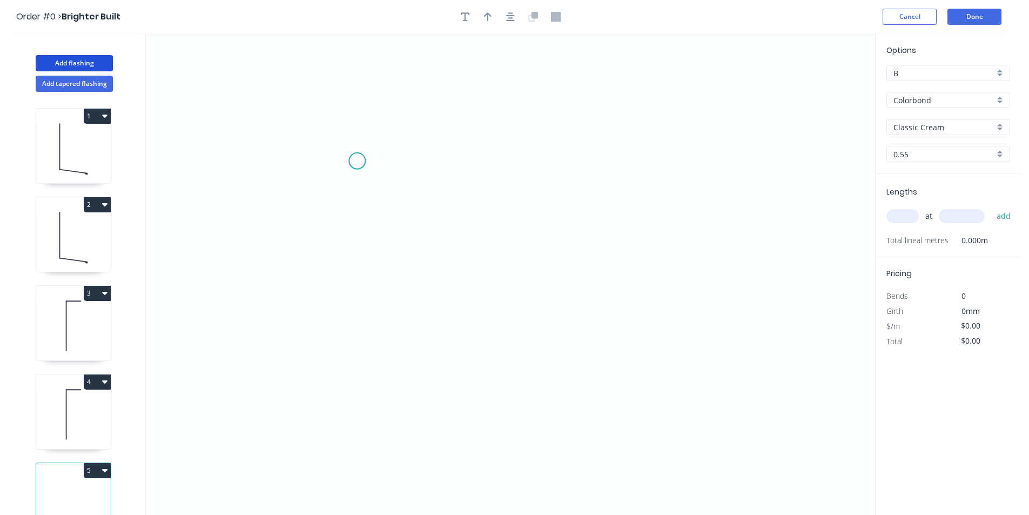
click at [354, 159] on icon "0" at bounding box center [510, 273] width 729 height 481
click at [360, 379] on icon "0" at bounding box center [510, 273] width 729 height 481
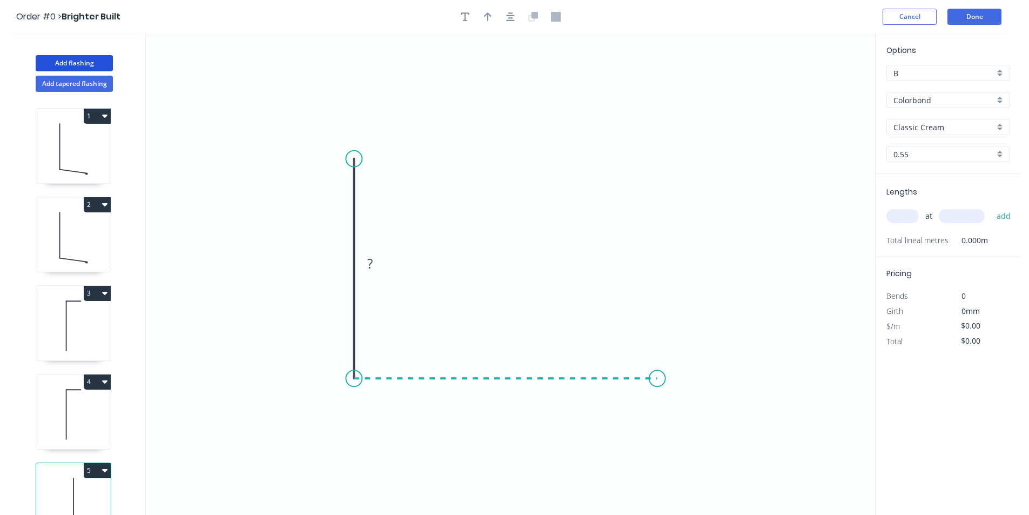
click at [657, 390] on icon "0 ?" at bounding box center [510, 273] width 729 height 481
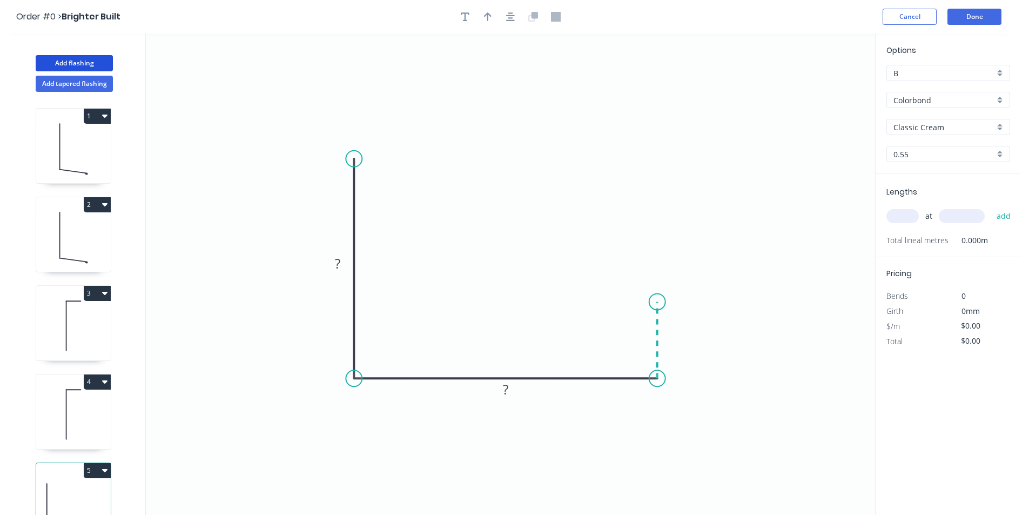
click at [657, 301] on icon at bounding box center [657, 339] width 0 height 77
click at [656, 300] on circle at bounding box center [657, 301] width 16 height 16
drag, startPoint x: 656, startPoint y: 300, endPoint x: 657, endPoint y: 289, distance: 11.4
click at [657, 289] on circle at bounding box center [657, 288] width 16 height 16
click at [339, 266] on tspan "?" at bounding box center [337, 263] width 5 height 18
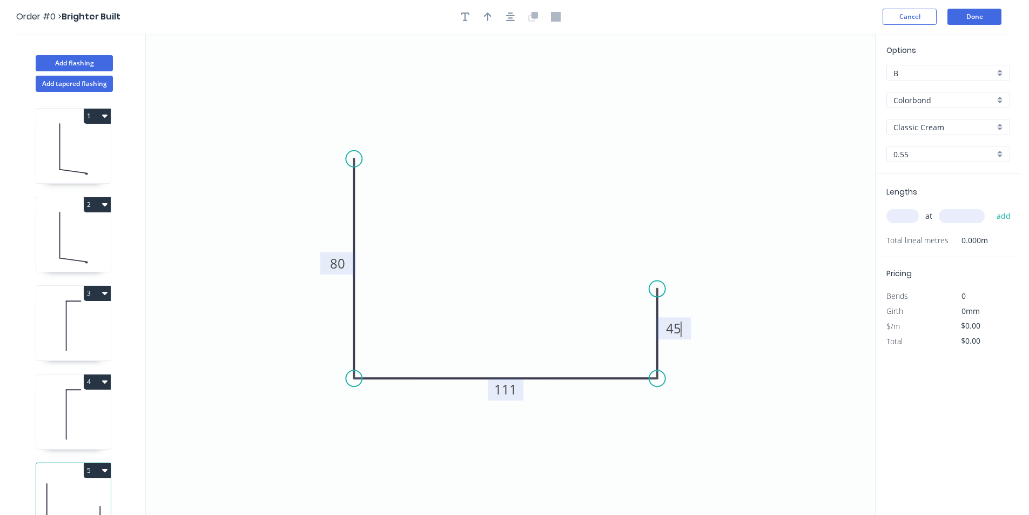
type input "$12.20"
click at [514, 394] on tspan "111" at bounding box center [505, 389] width 23 height 18
drag, startPoint x: 522, startPoint y: 399, endPoint x: 511, endPoint y: 363, distance: 37.8
click at [511, 363] on rect at bounding box center [495, 353] width 36 height 22
click at [490, 21] on icon "button" at bounding box center [488, 17] width 8 height 10
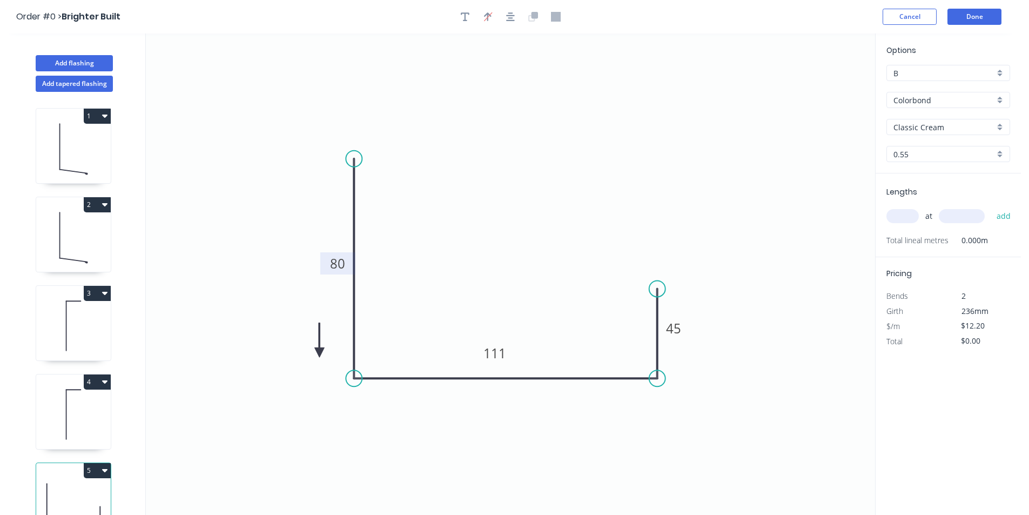
click at [315, 353] on icon at bounding box center [319, 339] width 10 height 35
click at [971, 123] on input "Classic Cream" at bounding box center [943, 127] width 101 height 11
click at [965, 140] on div "Paperbark" at bounding box center [948, 147] width 123 height 19
type input "Paperbark"
click at [911, 216] on input "text" at bounding box center [902, 216] width 32 height 14
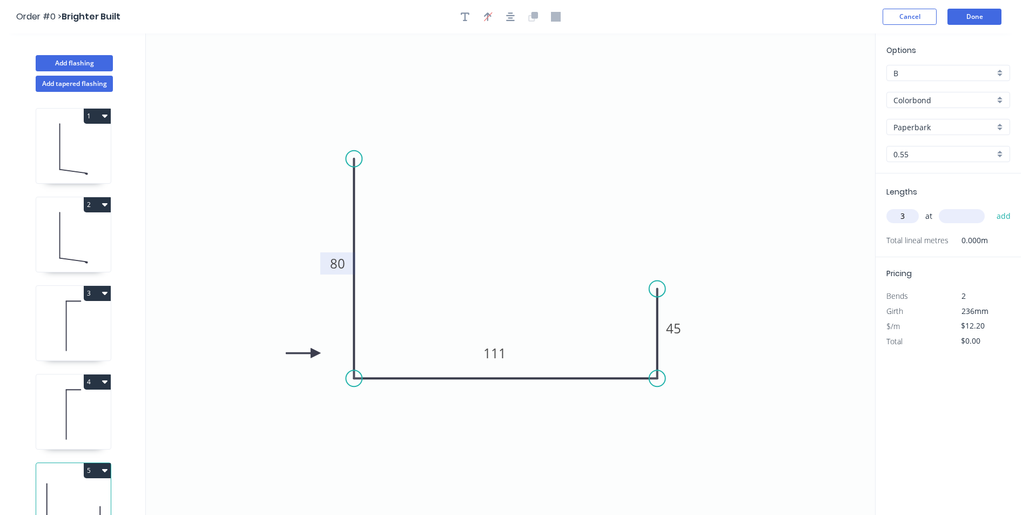
type input "3"
type input "2500"
click at [991, 207] on button "add" at bounding box center [1003, 216] width 25 height 18
type input "$91.50"
click at [100, 402] on icon at bounding box center [73, 414] width 75 height 69
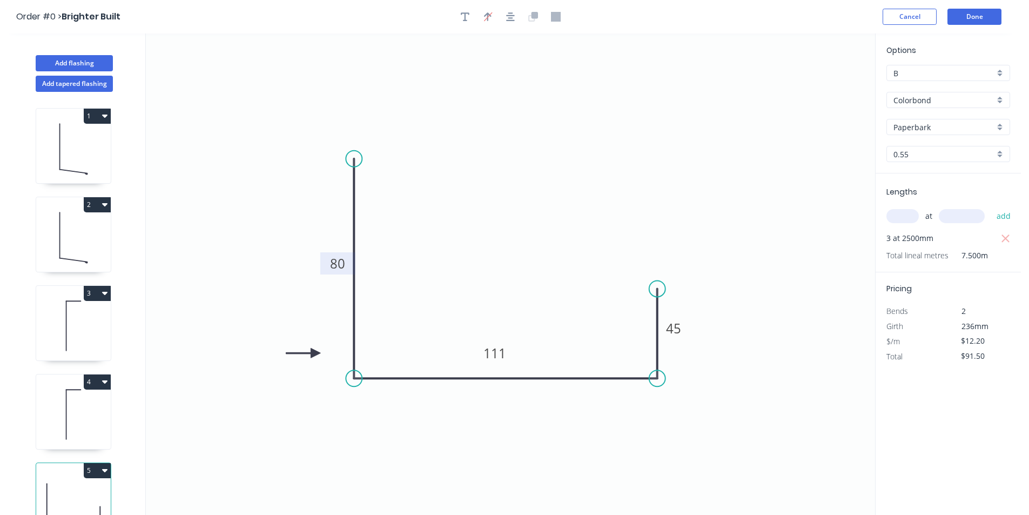
type input "Classic Cream"
type input "$6.93"
type input "$12.54"
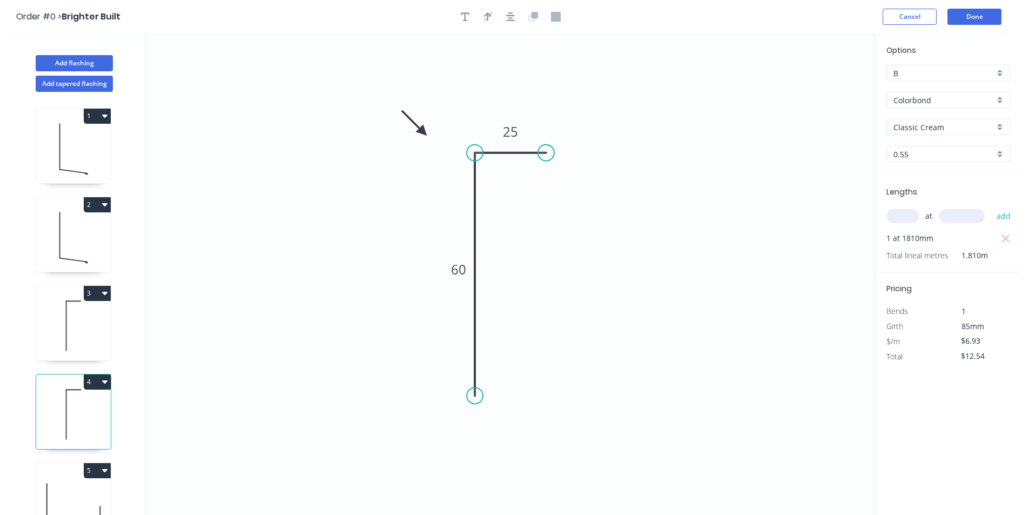
click at [906, 214] on input "text" at bounding box center [902, 216] width 32 height 14
type input "1"
type input "1930"
click at [991, 207] on button "add" at bounding box center [1003, 216] width 25 height 18
type input "$25.92"
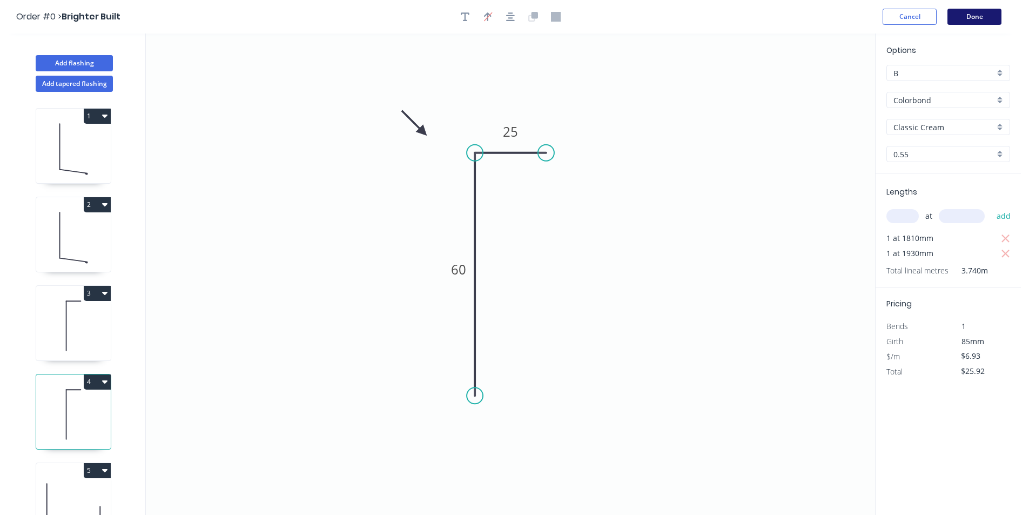
click at [961, 22] on button "Done" at bounding box center [974, 17] width 54 height 16
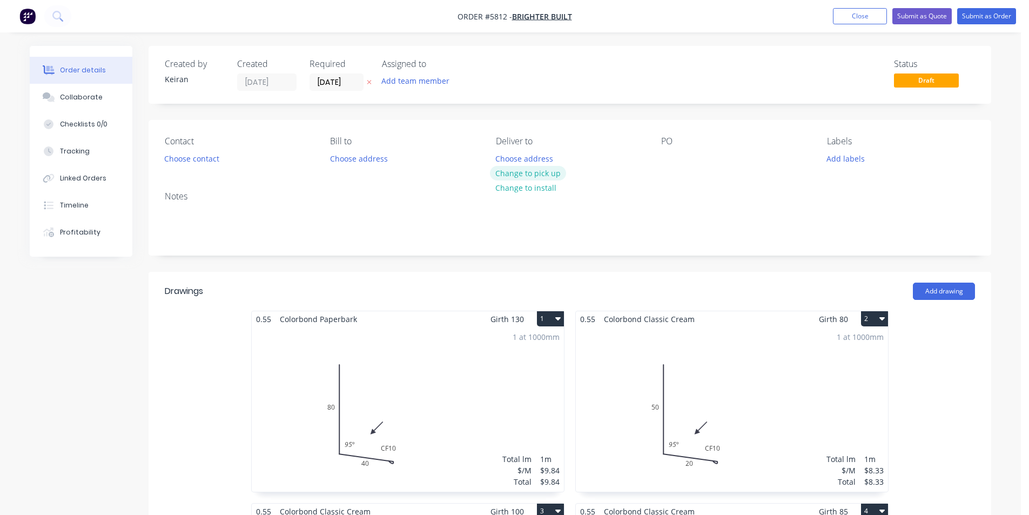
click at [541, 174] on button "Change to pick up" at bounding box center [528, 173] width 77 height 15
click at [223, 160] on button "Choose contact" at bounding box center [192, 158] width 66 height 15
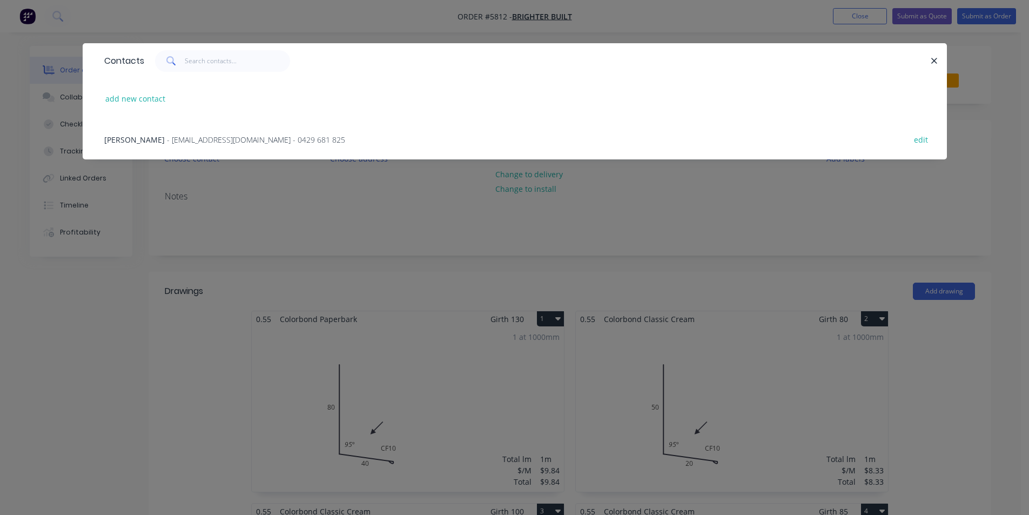
click at [184, 141] on span "- [EMAIL_ADDRESS][DOMAIN_NAME] - 0429 681 825" at bounding box center [256, 139] width 178 height 10
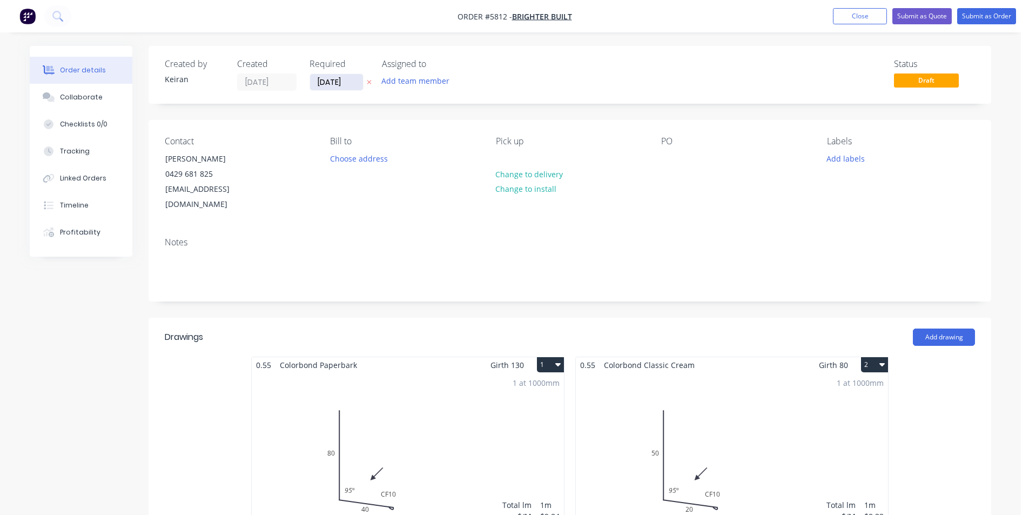
click at [348, 84] on input "[DATE]" at bounding box center [336, 82] width 53 height 16
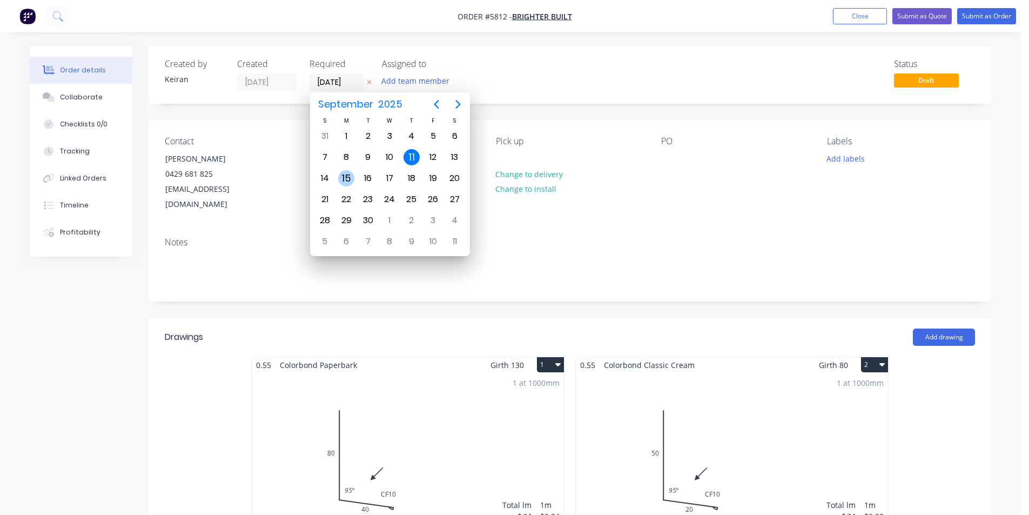
click at [341, 183] on div "15" at bounding box center [346, 178] width 16 height 16
type input "[DATE]"
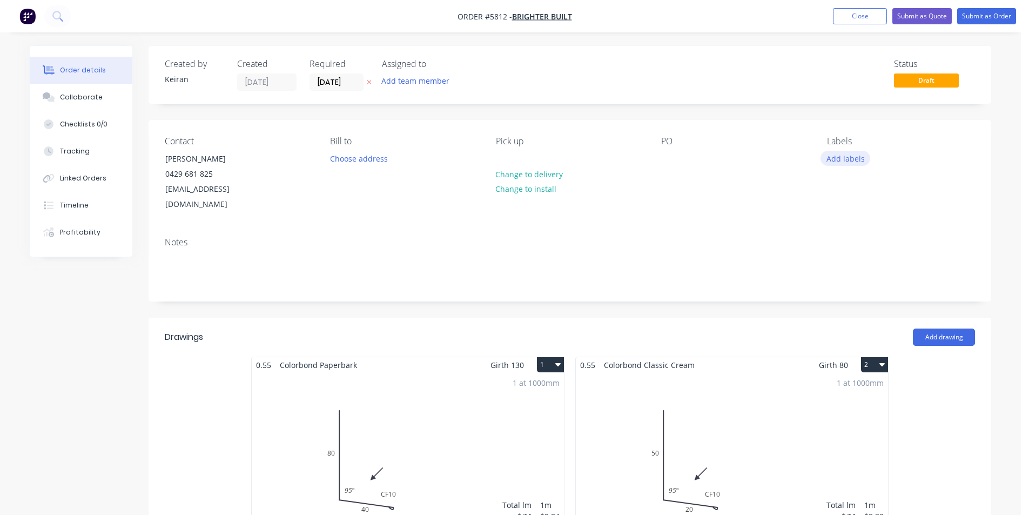
click at [843, 162] on button "Add labels" at bounding box center [845, 158] width 50 height 15
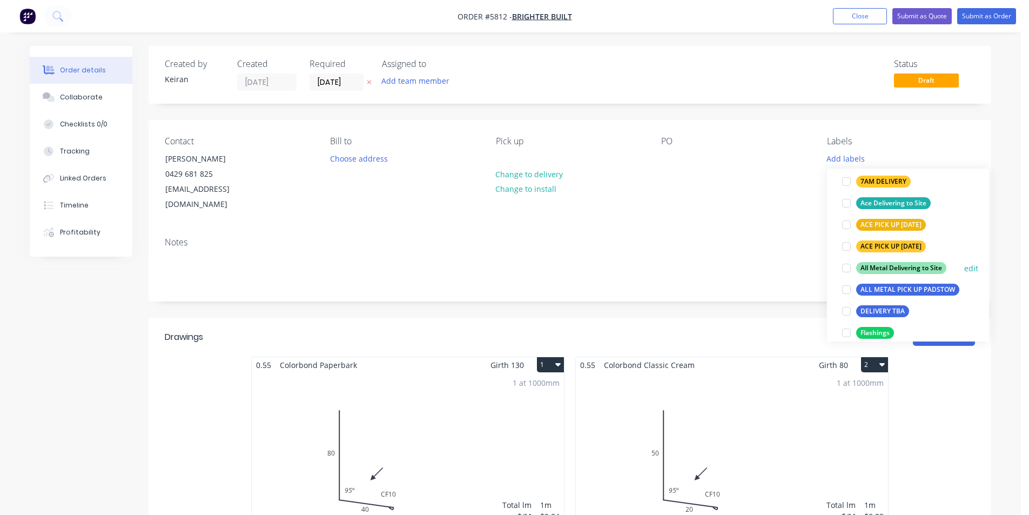
scroll to position [108, 0]
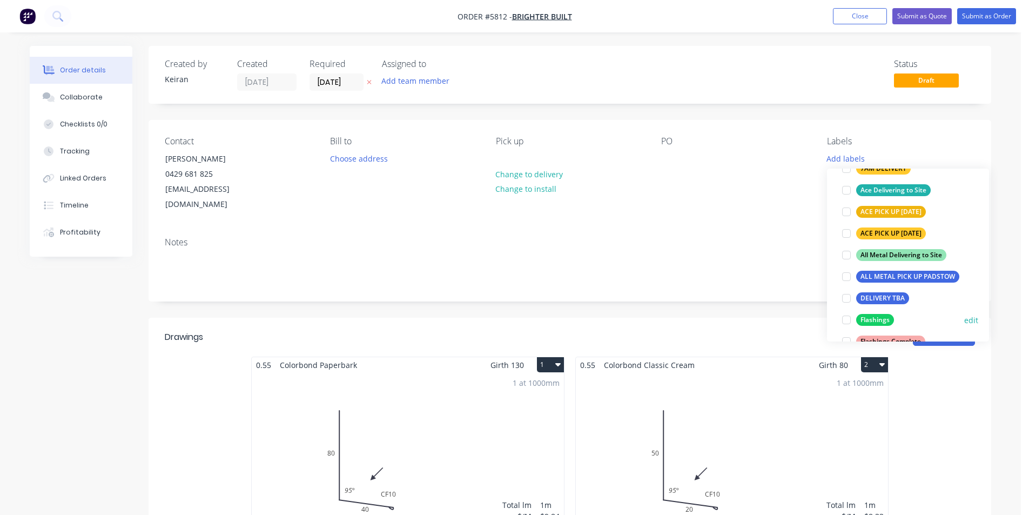
click at [847, 318] on div at bounding box center [847, 320] width 22 height 22
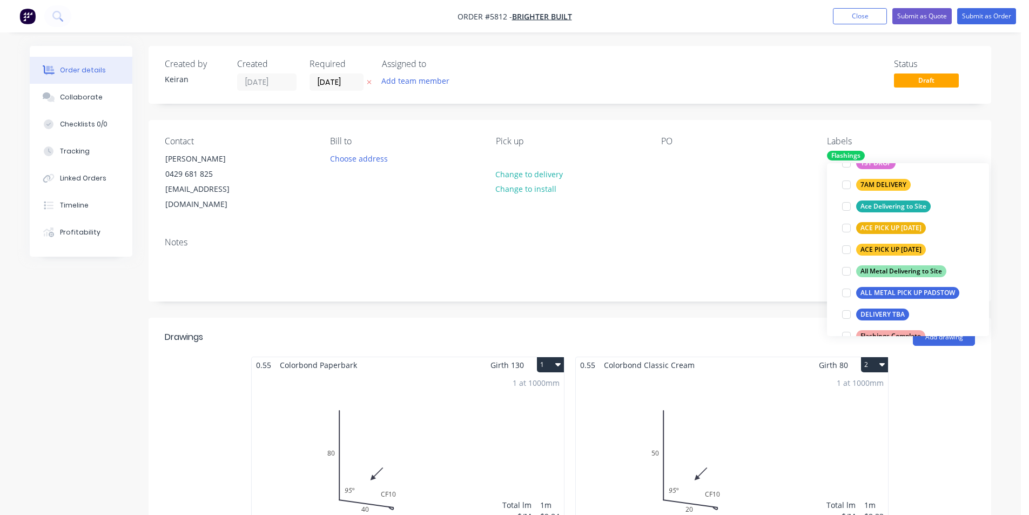
scroll to position [0, 0]
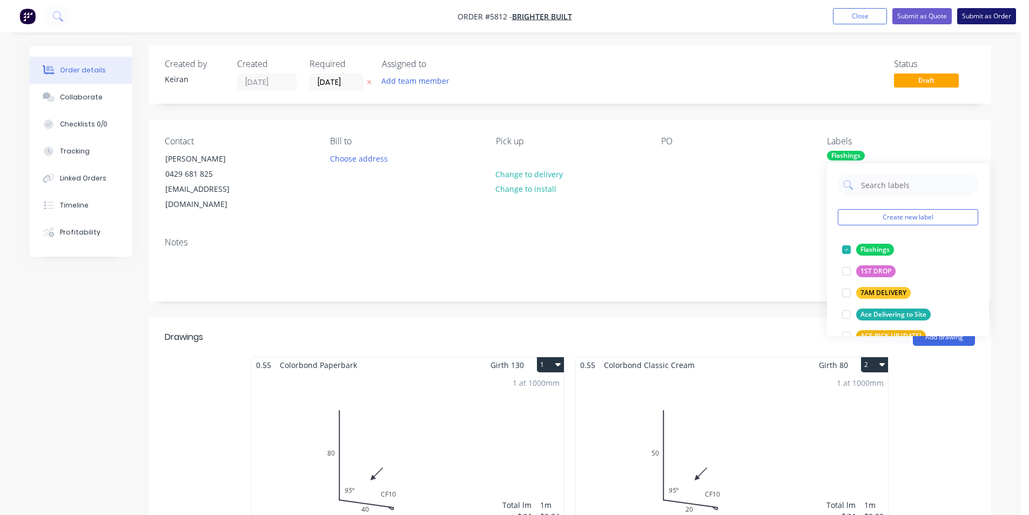
click at [988, 22] on button "Submit as Order" at bounding box center [986, 16] width 59 height 16
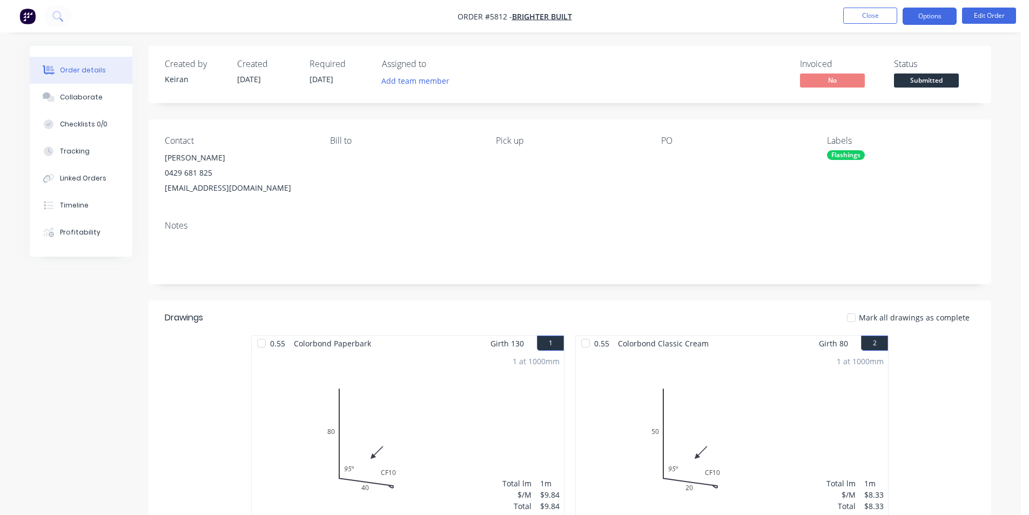
click at [925, 19] on button "Options" at bounding box center [930, 16] width 54 height 17
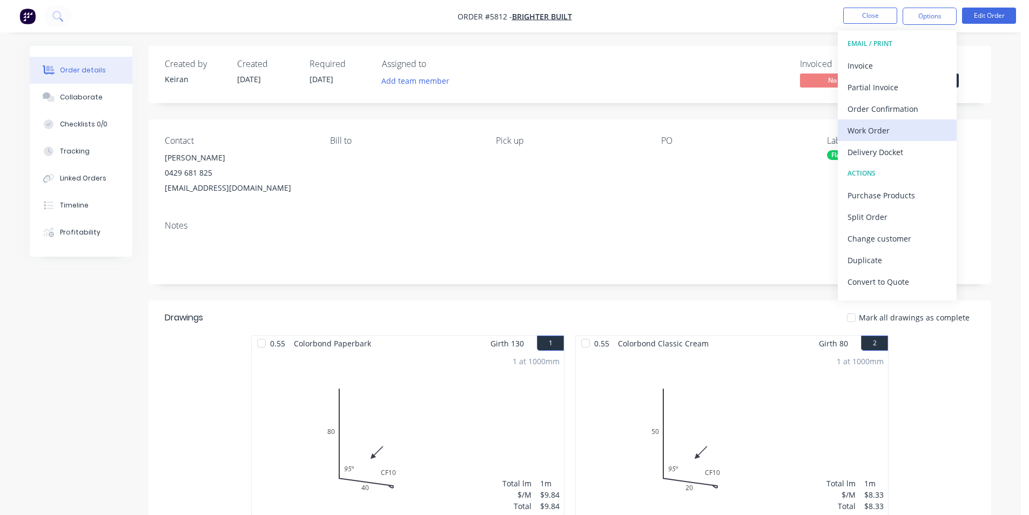
click at [888, 131] on div "Work Order" at bounding box center [896, 131] width 99 height 16
click at [888, 131] on div "Custom" at bounding box center [896, 131] width 99 height 16
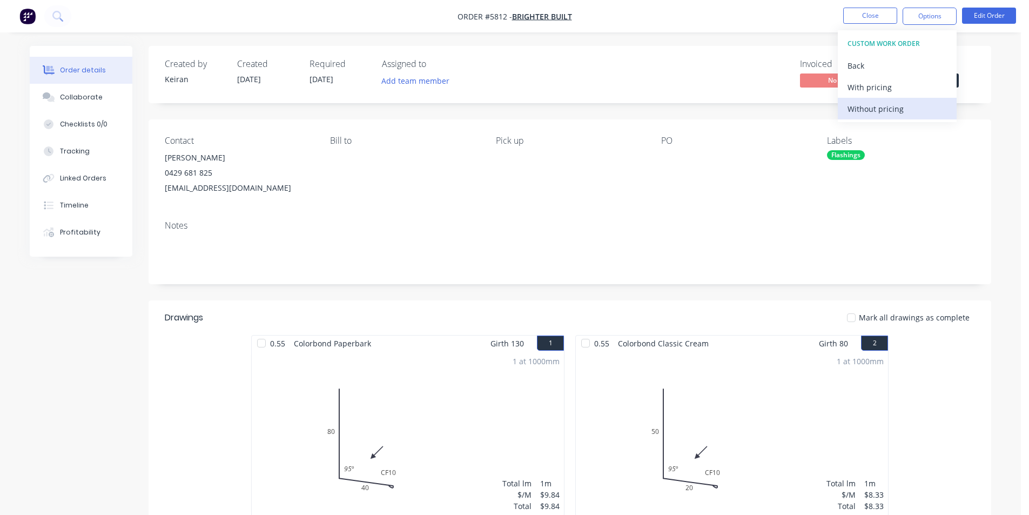
click at [884, 107] on div "Without pricing" at bounding box center [896, 109] width 99 height 16
